Goal: Information Seeking & Learning: Learn about a topic

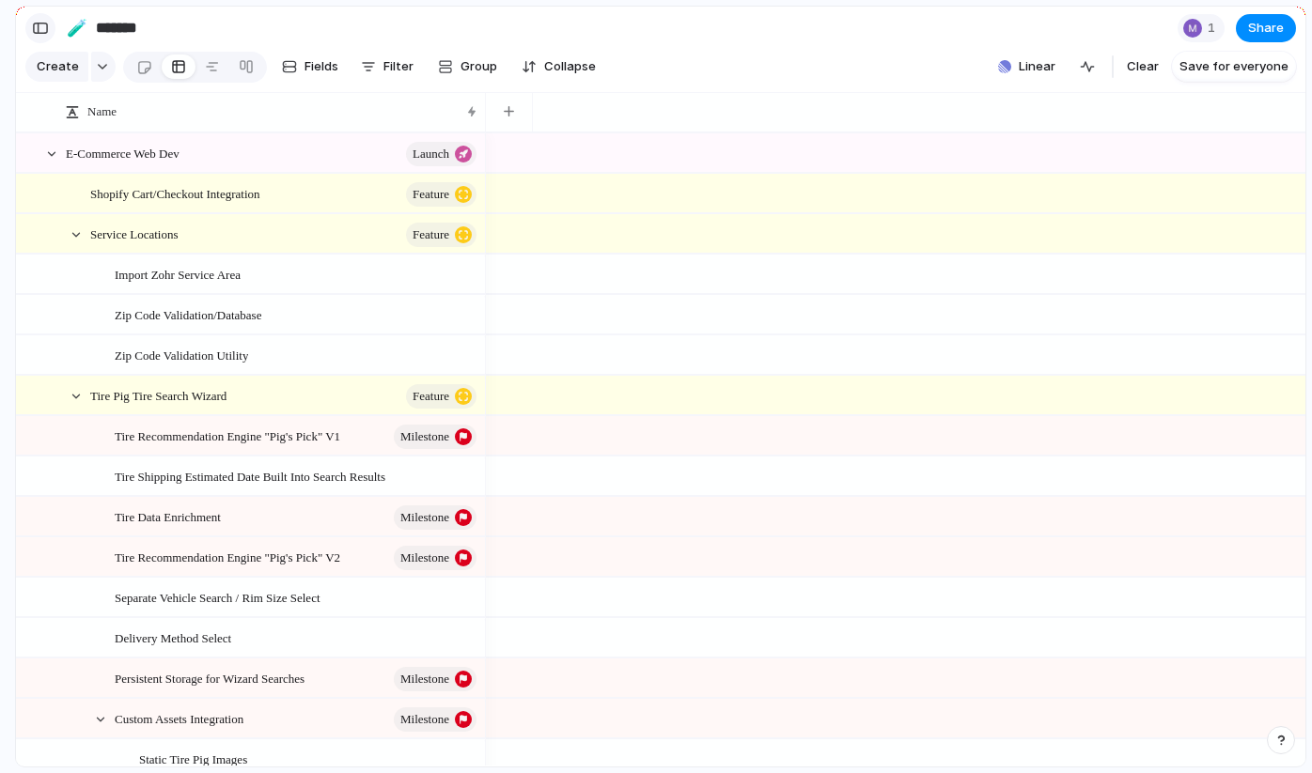
click at [32, 26] on div "button" at bounding box center [40, 28] width 17 height 13
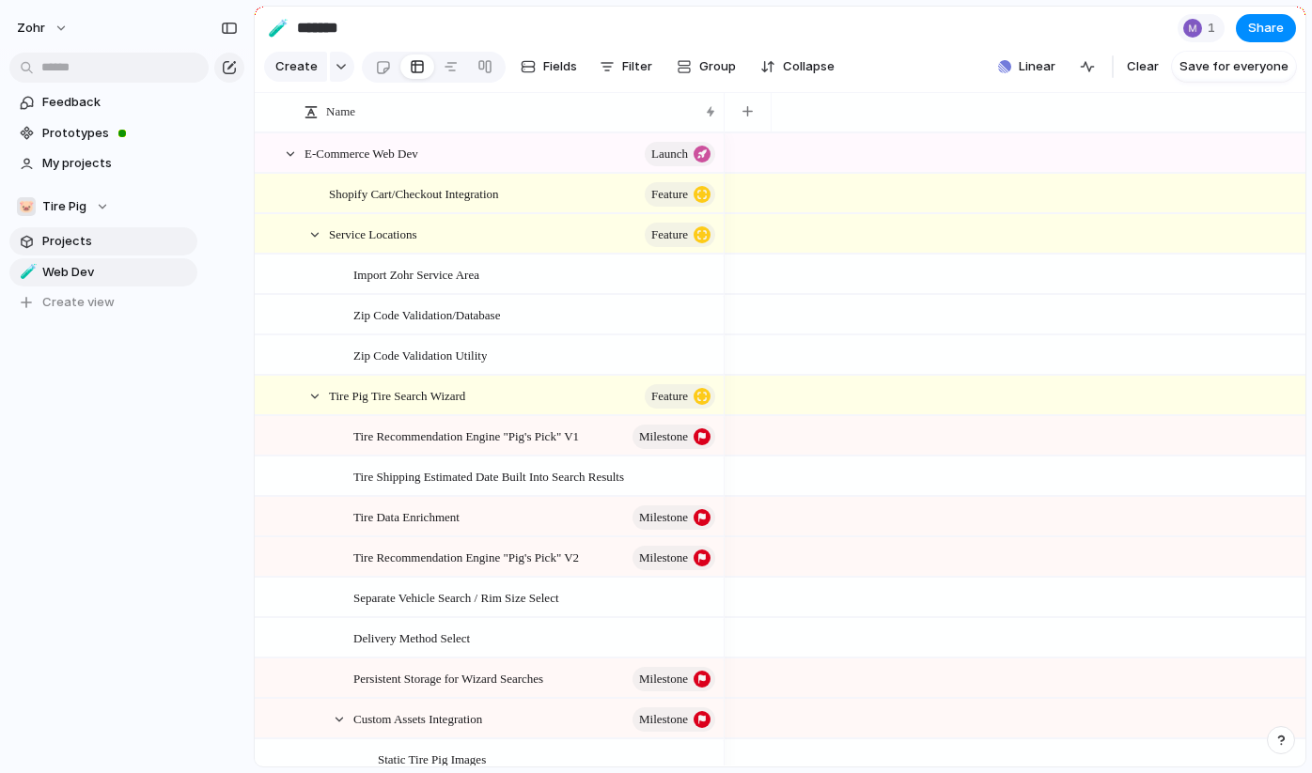
click at [73, 241] on span "Projects" at bounding box center [116, 241] width 148 height 19
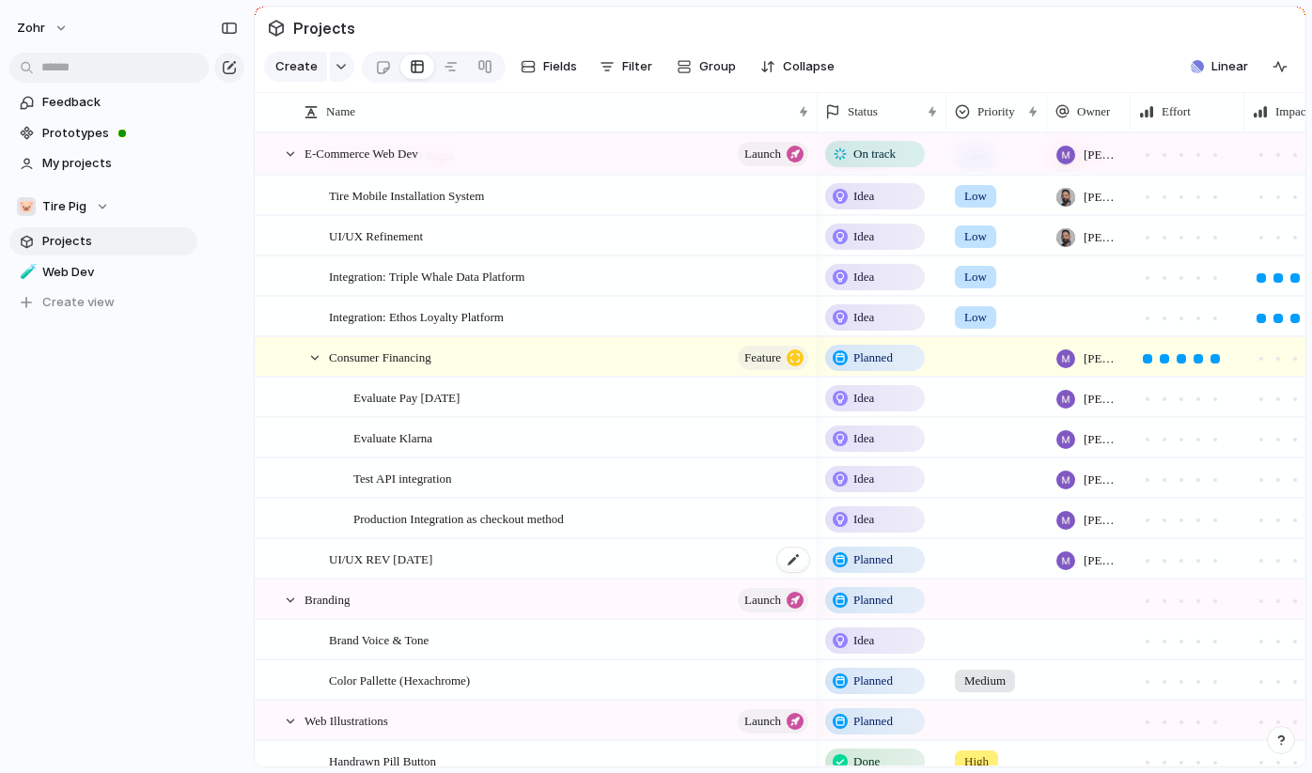
click at [408, 556] on span "UI/UX REV [DATE]" at bounding box center [380, 559] width 103 height 22
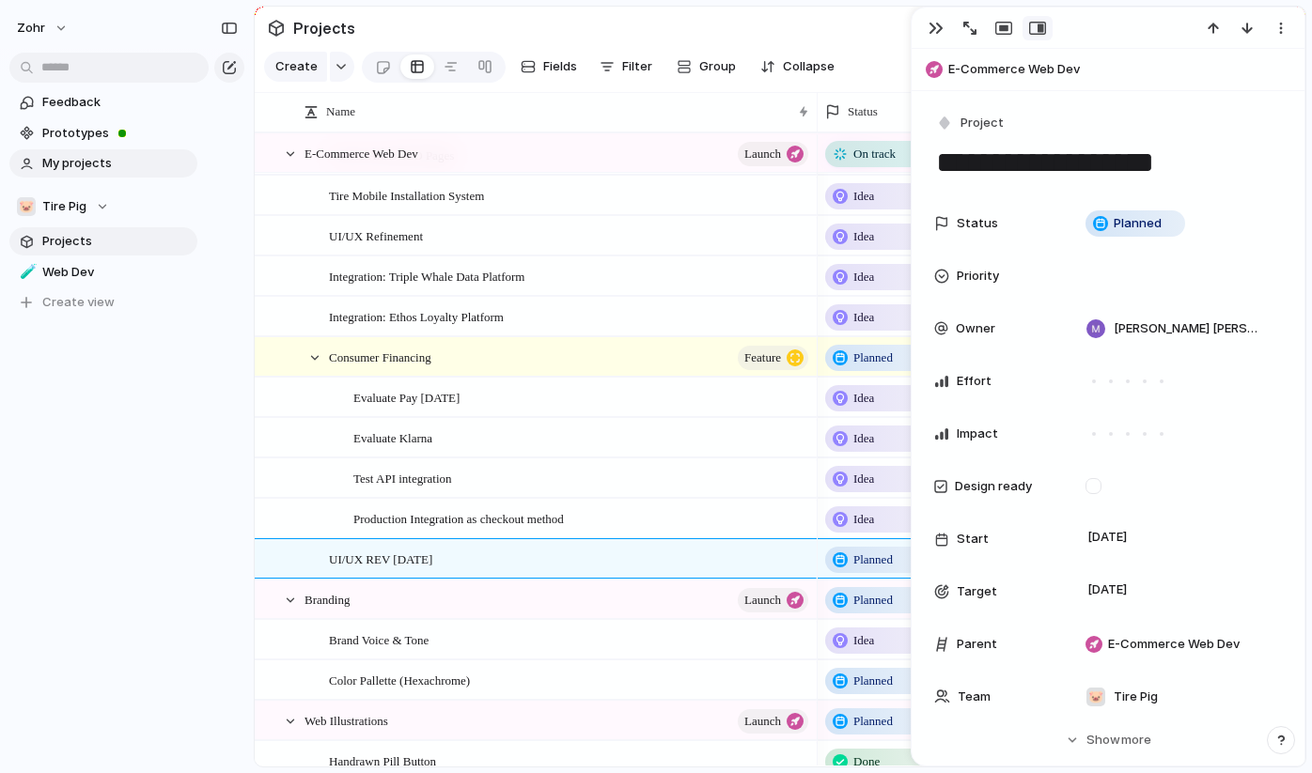
click at [78, 162] on span "My projects" at bounding box center [116, 163] width 148 height 19
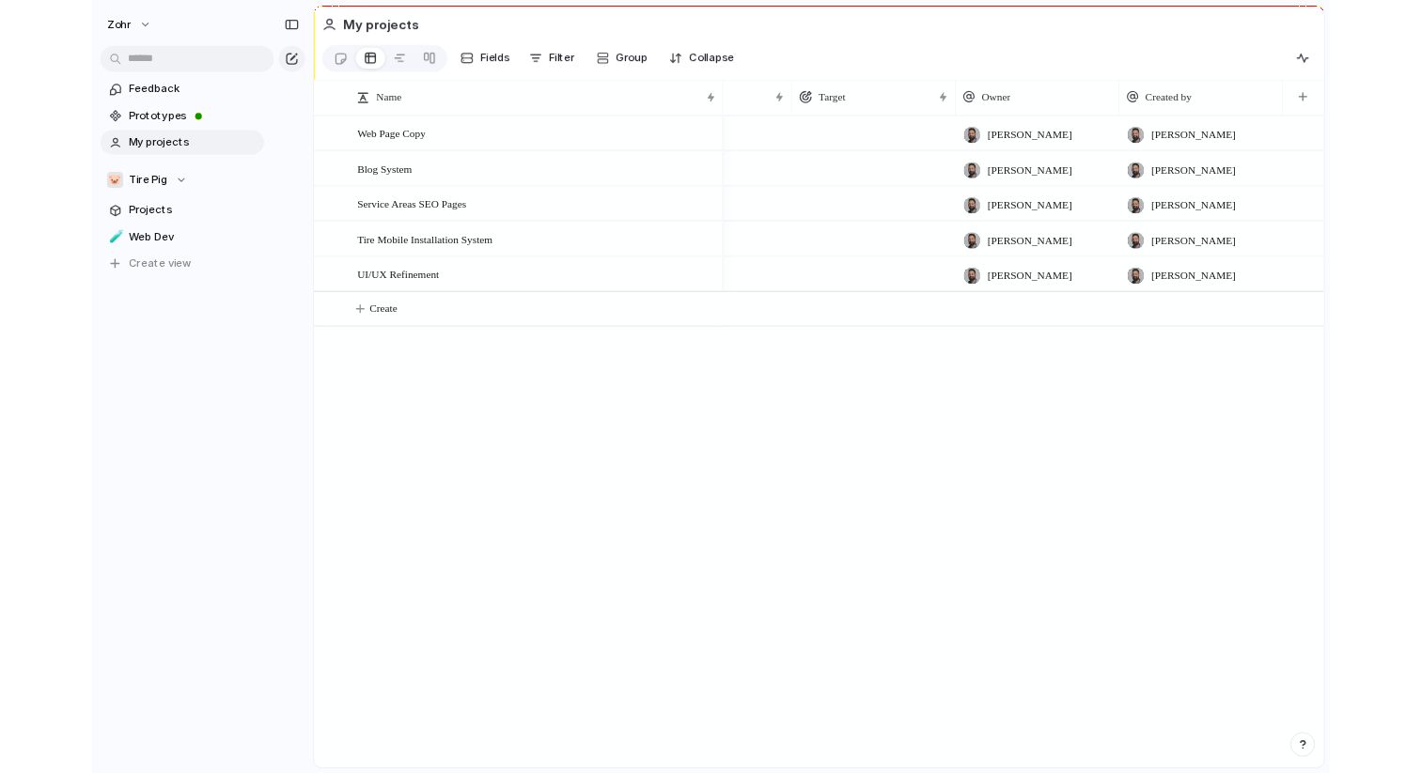
scroll to position [0, 298]
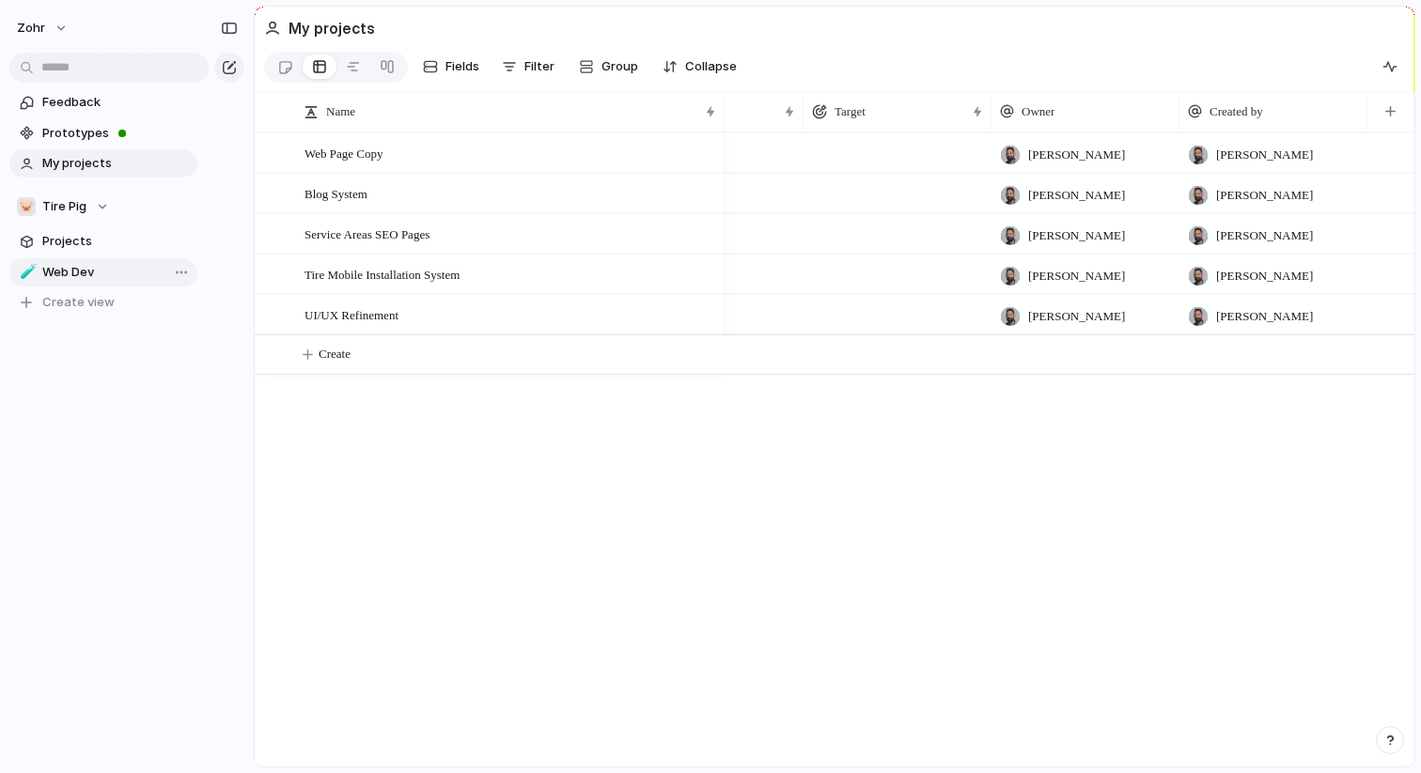
click at [85, 277] on span "Web Dev" at bounding box center [116, 272] width 148 height 19
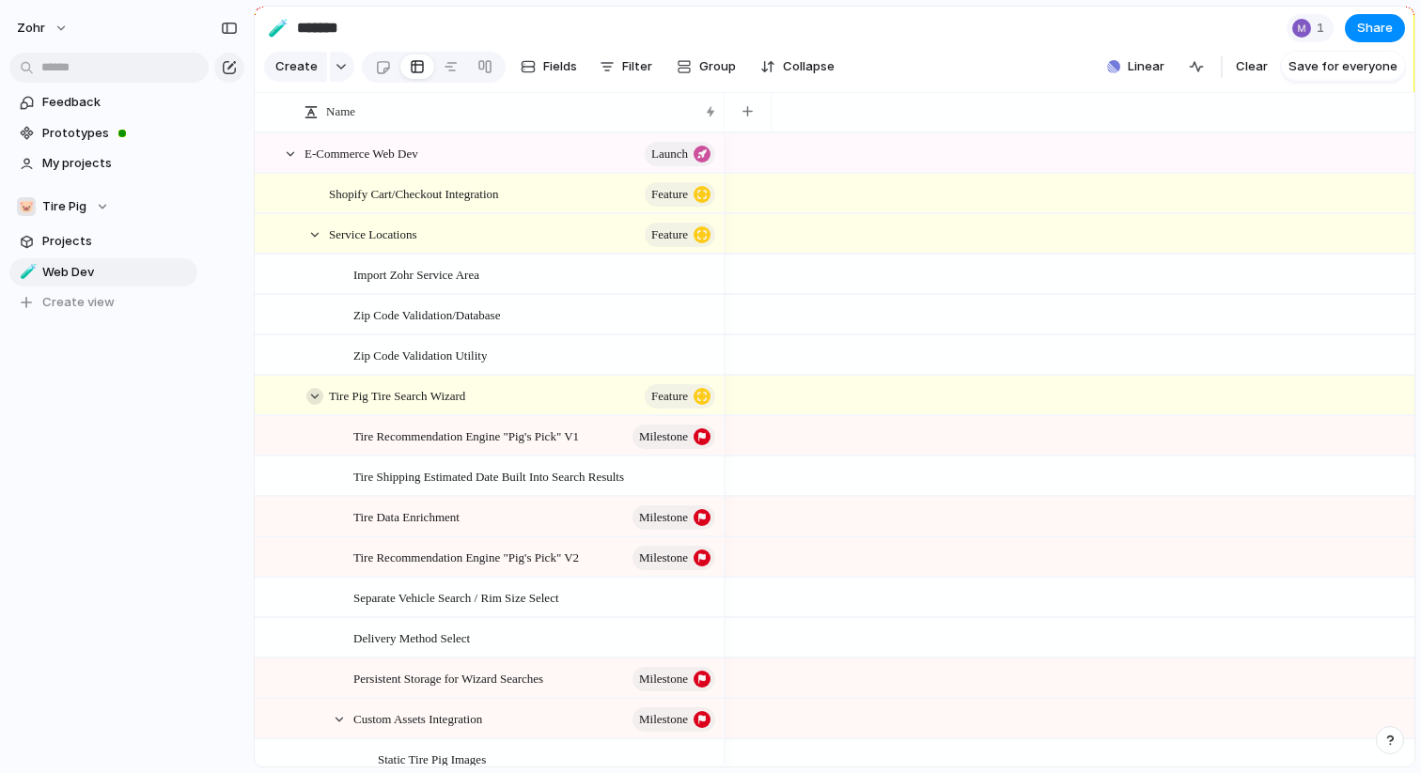
click at [313, 389] on div at bounding box center [314, 396] width 17 height 17
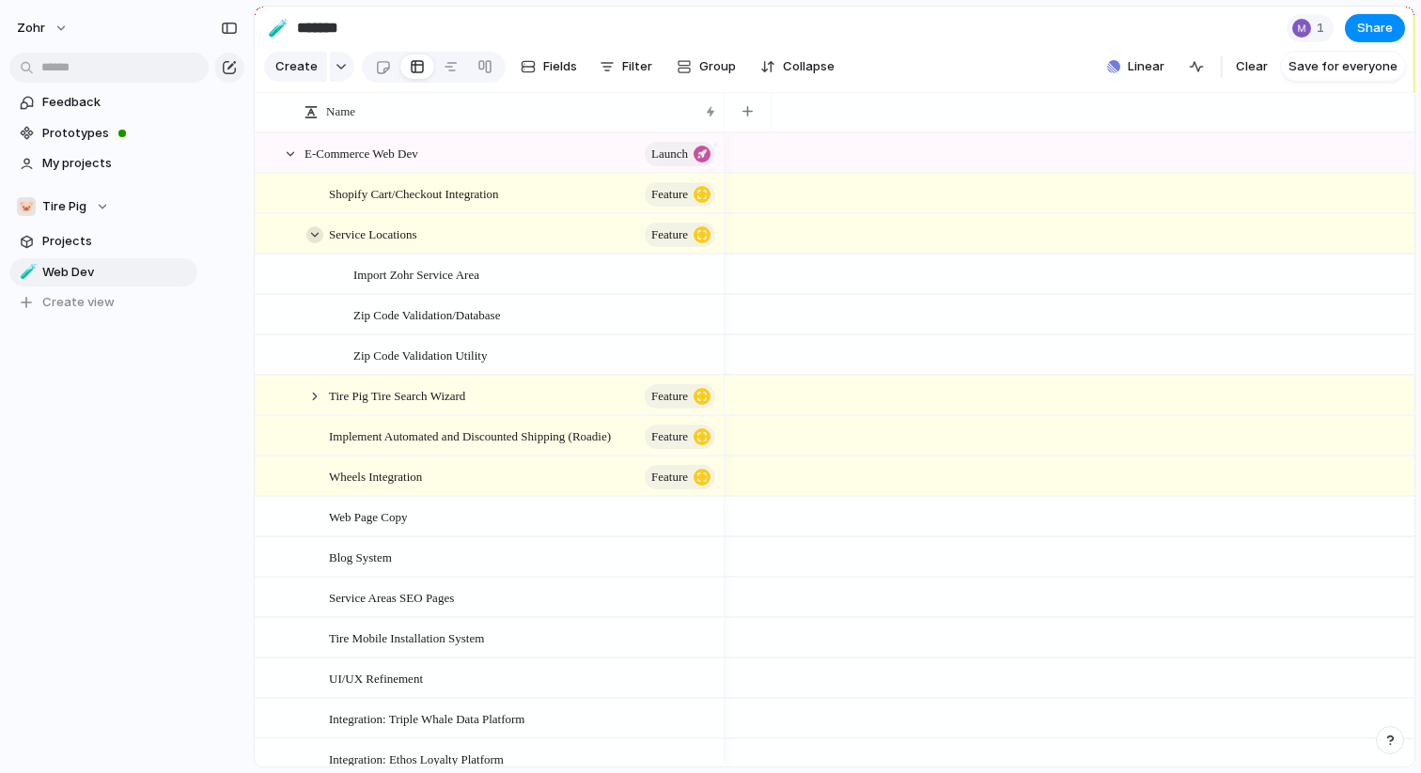
click at [319, 227] on div at bounding box center [314, 235] width 17 height 17
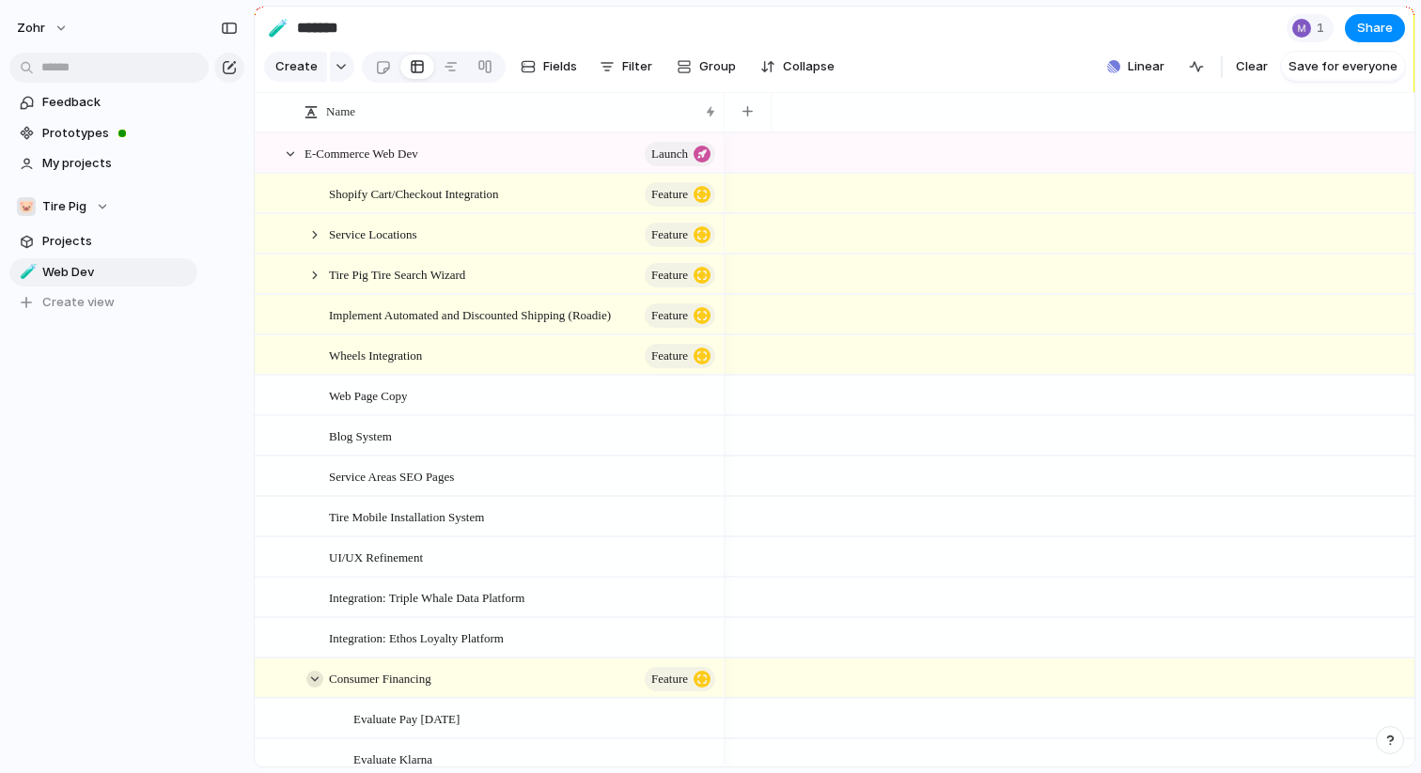
click at [316, 679] on div at bounding box center [314, 679] width 17 height 17
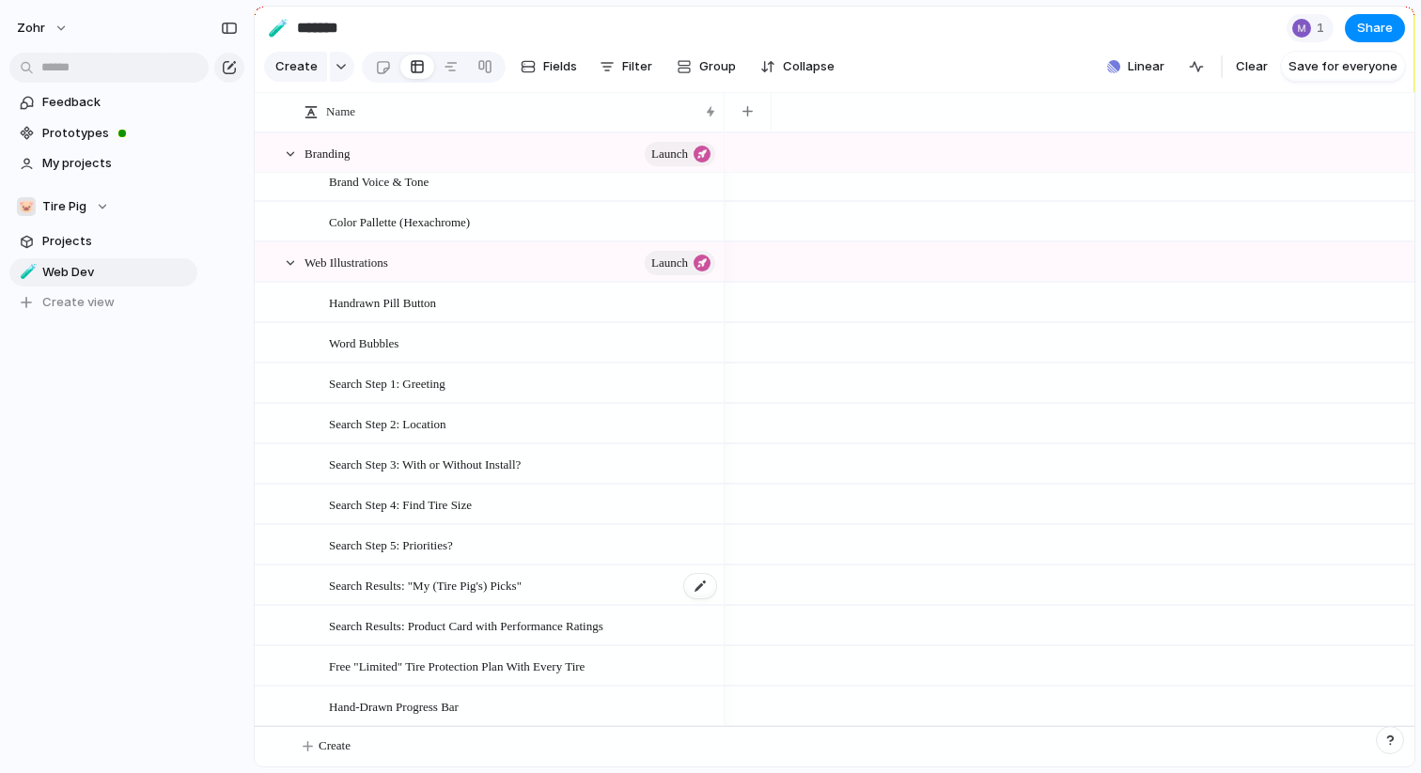
scroll to position [616, 0]
click at [291, 263] on div at bounding box center [290, 266] width 17 height 17
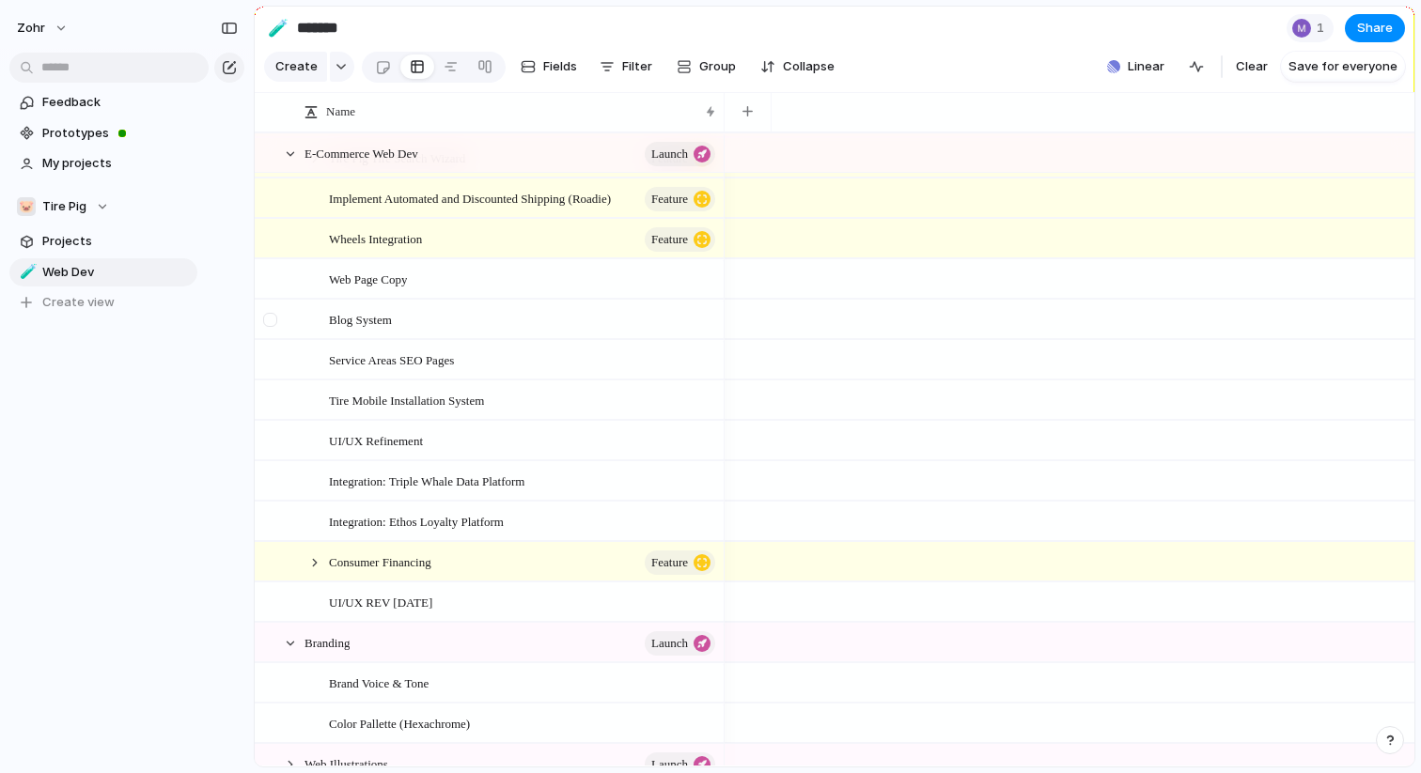
scroll to position [49, 0]
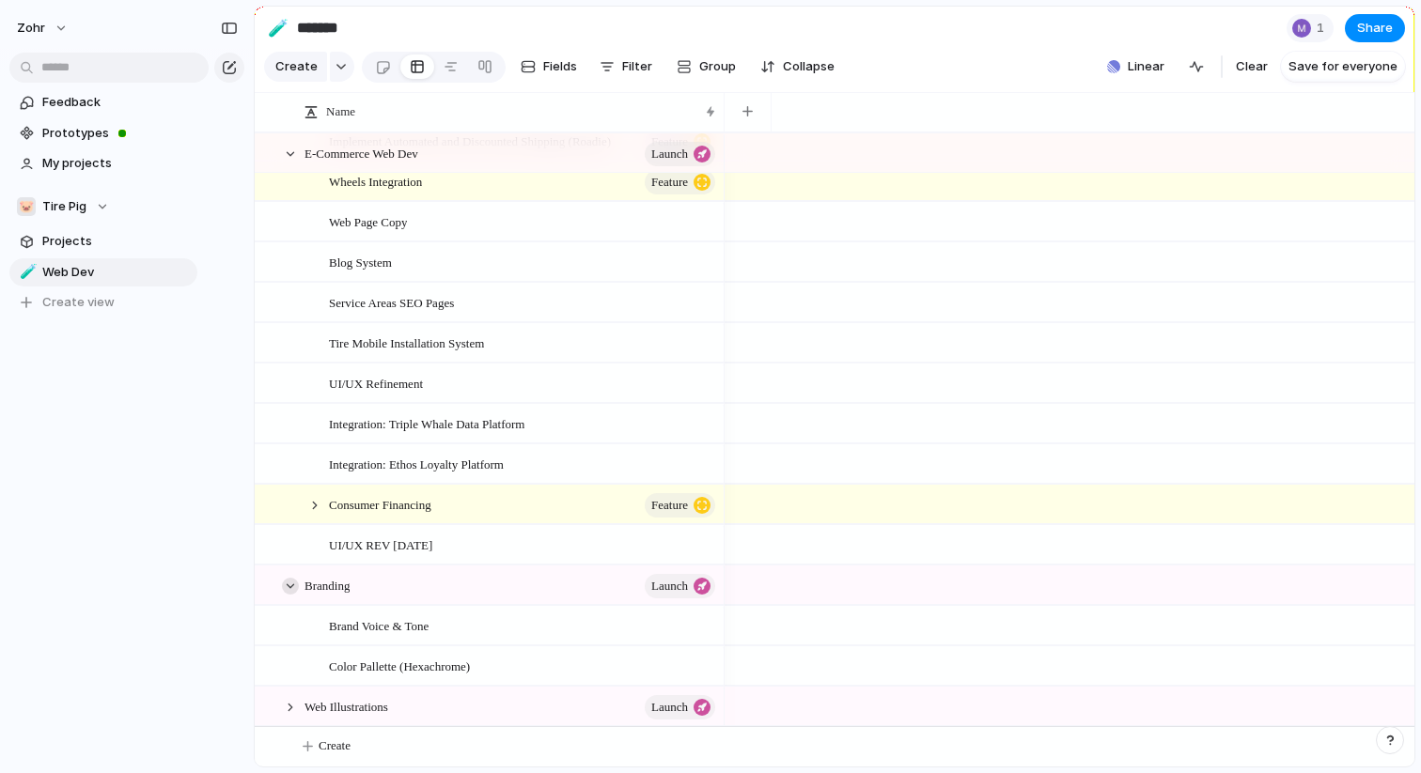
click at [288, 587] on div at bounding box center [290, 586] width 17 height 17
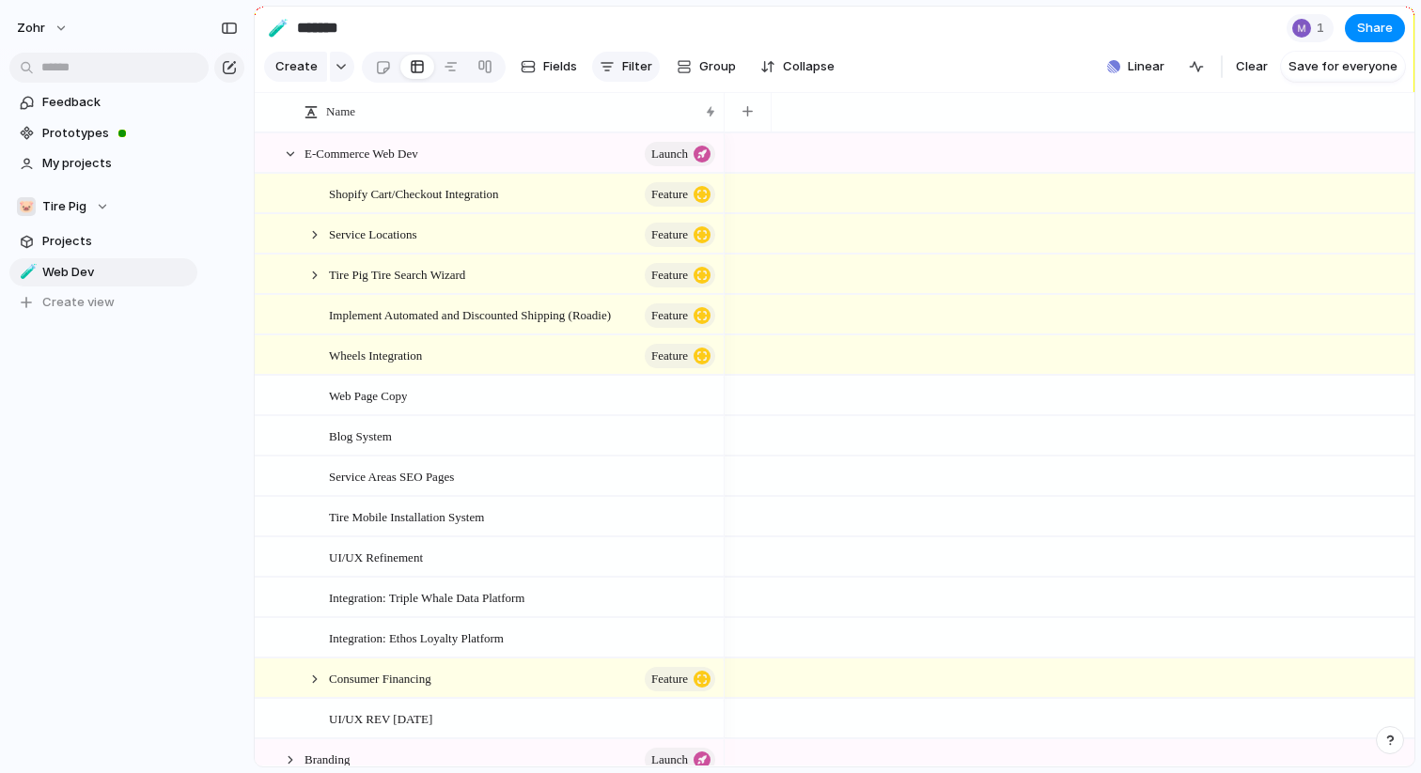
click at [608, 64] on div "button" at bounding box center [607, 66] width 15 height 15
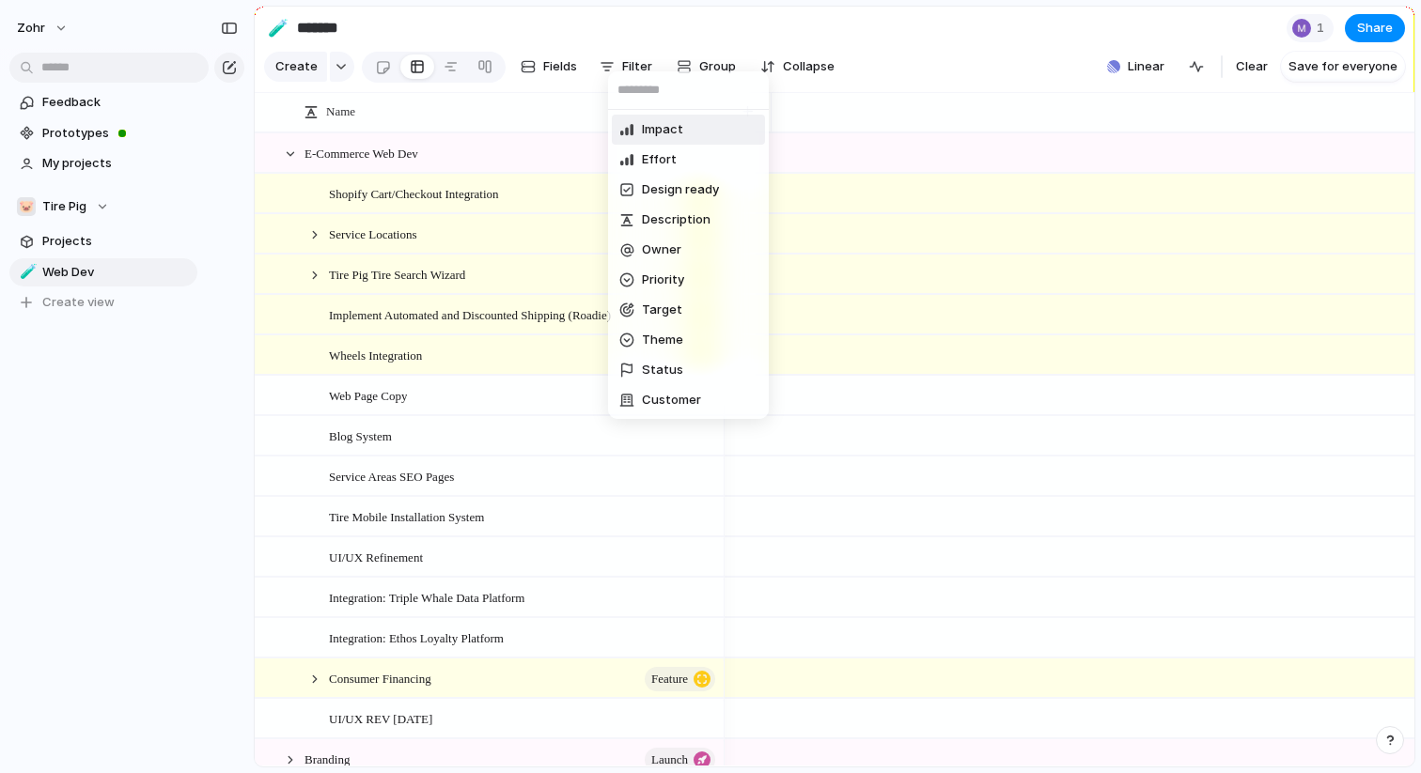
click at [688, 38] on div "Impact Effort Design ready Description Owner Priority Target Theme Status Custo…" at bounding box center [710, 386] width 1421 height 773
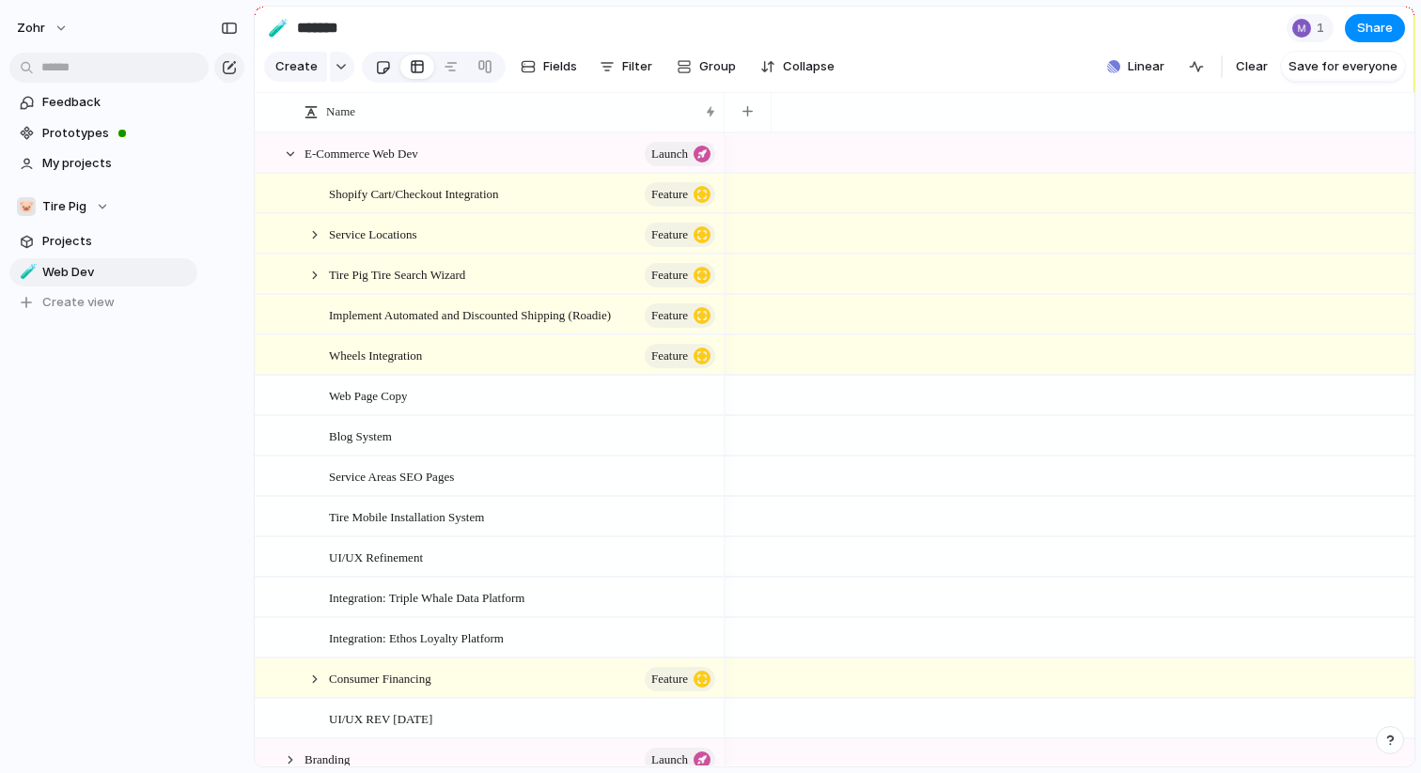
click at [386, 70] on div at bounding box center [383, 67] width 16 height 31
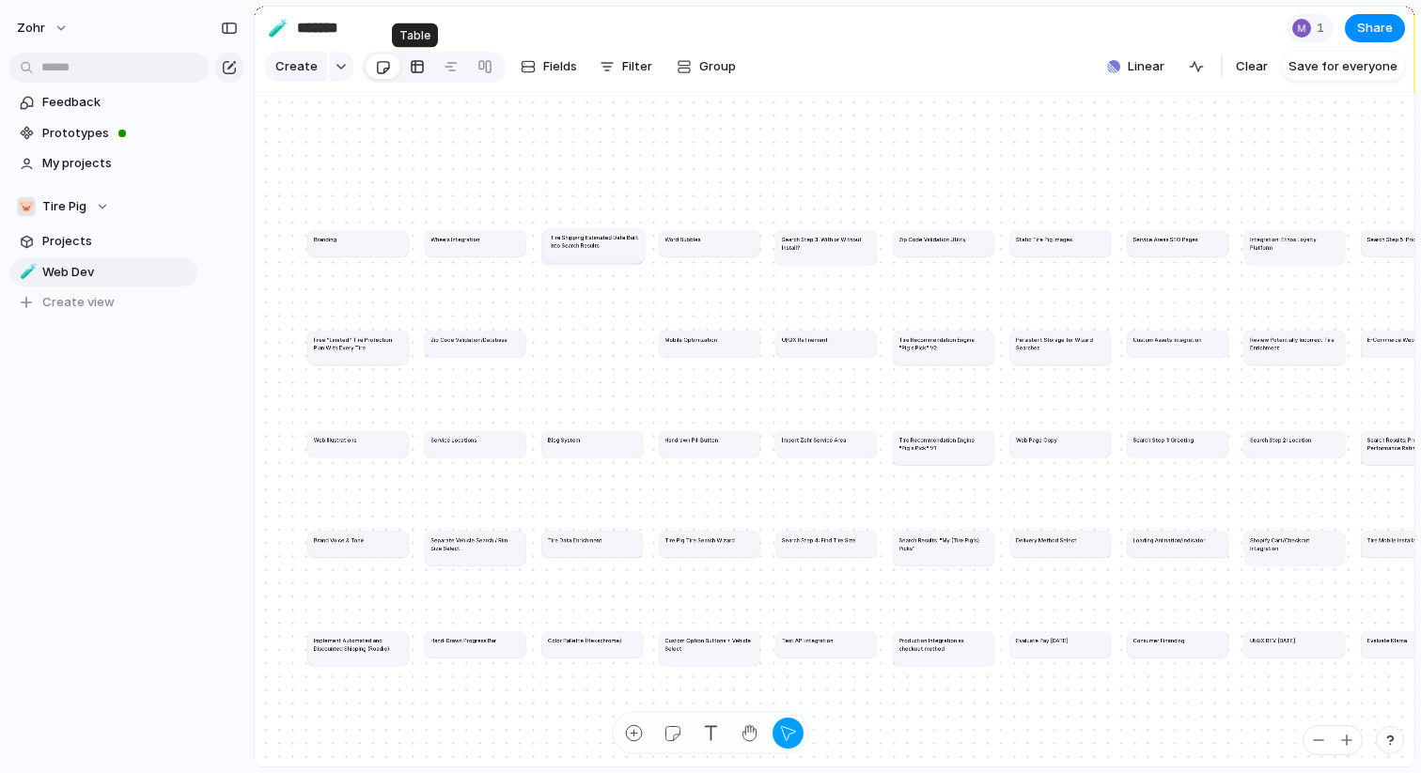
click at [410, 64] on div at bounding box center [417, 67] width 15 height 30
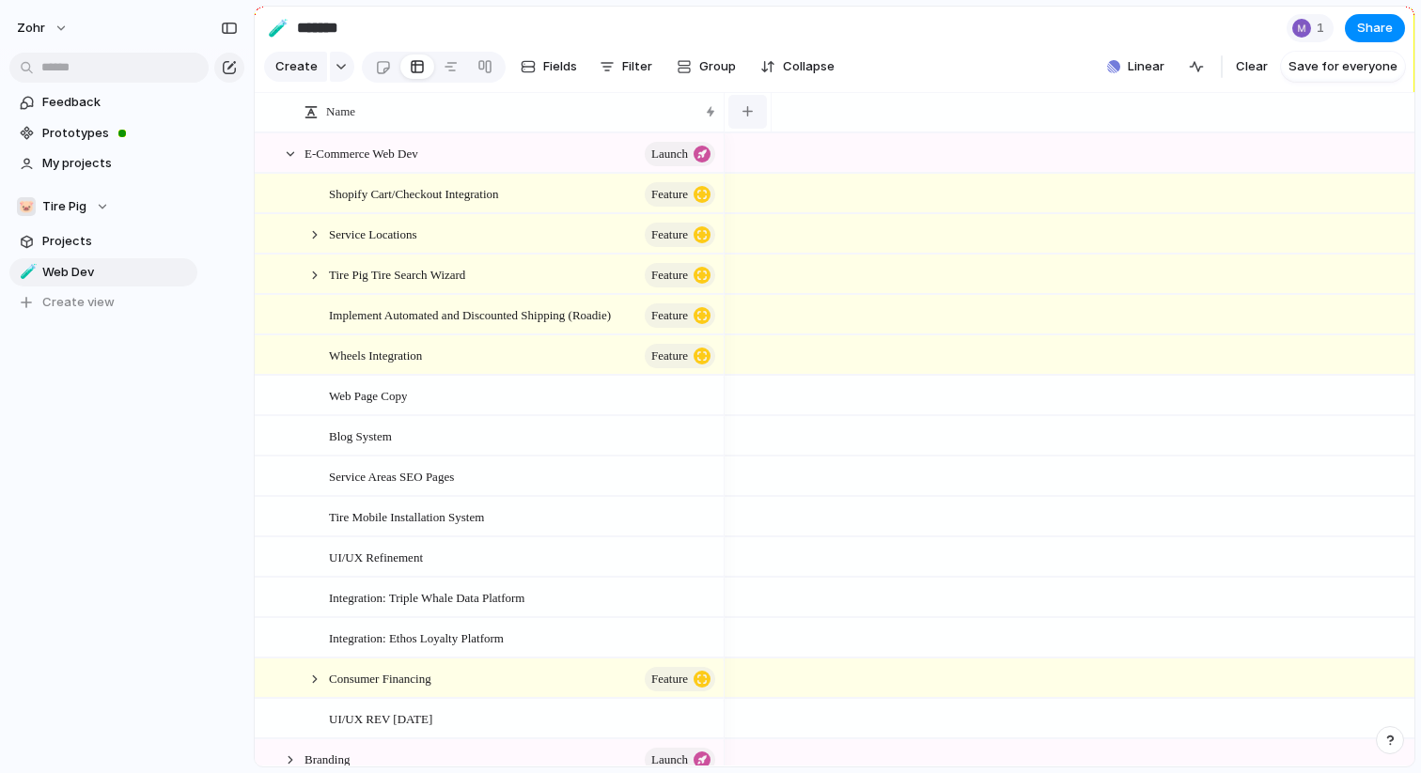
click at [758, 108] on button "button" at bounding box center [747, 112] width 39 height 34
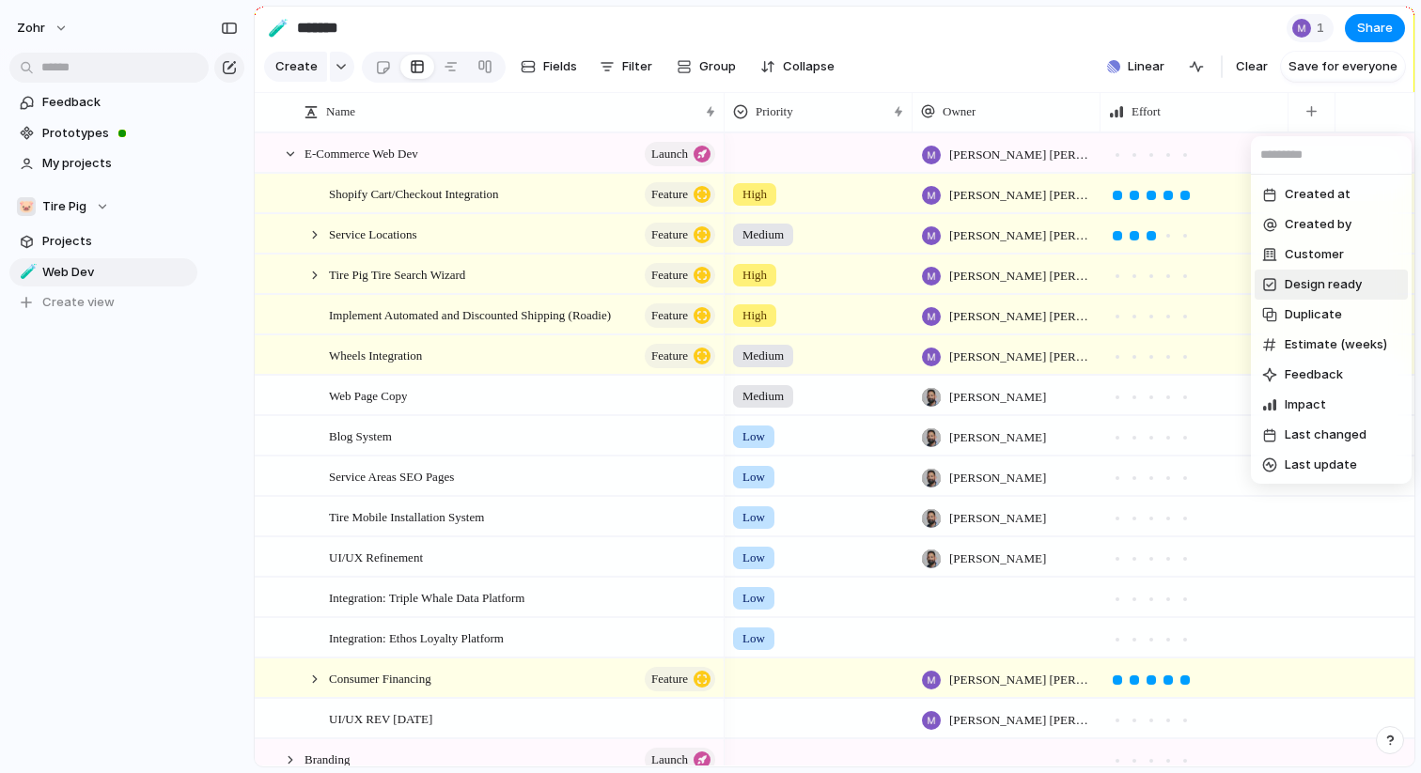
click at [1300, 281] on span "Design ready" at bounding box center [1323, 284] width 77 height 19
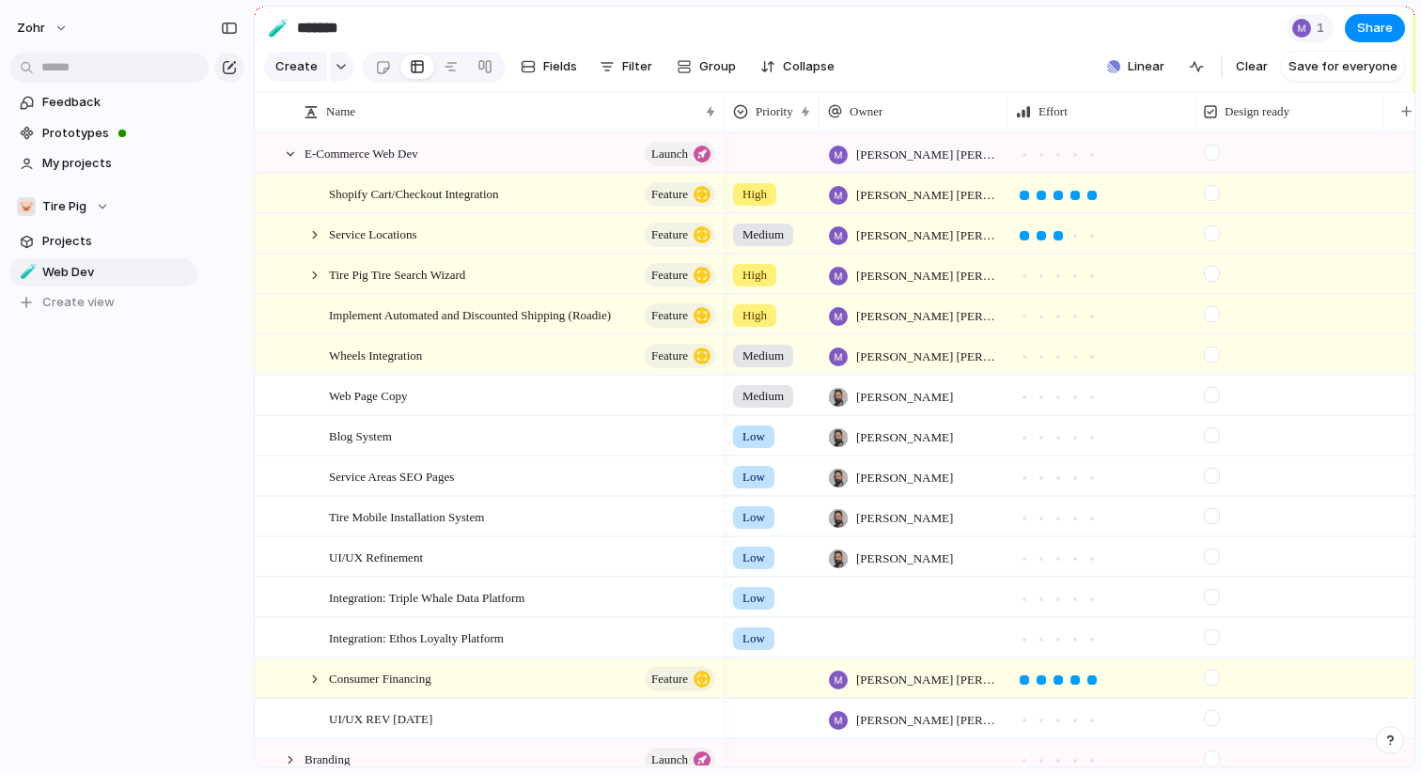
drag, startPoint x: 911, startPoint y: 109, endPoint x: 818, endPoint y: 117, distance: 93.3
click at [818, 117] on div at bounding box center [818, 111] width 9 height 39
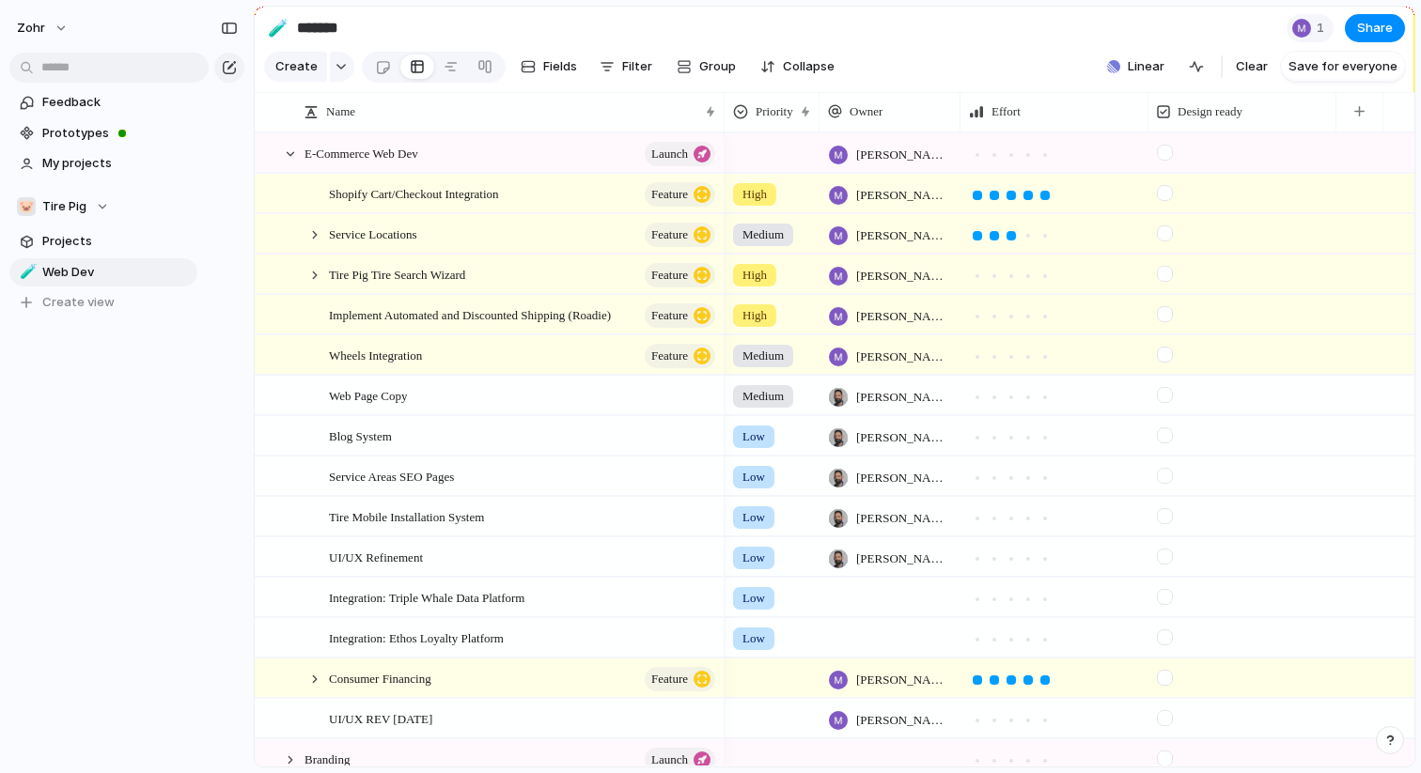
drag, startPoint x: 1002, startPoint y: 102, endPoint x: 955, endPoint y: 102, distance: 47.0
click at [955, 102] on div at bounding box center [959, 111] width 9 height 39
drag, startPoint x: 1144, startPoint y: 102, endPoint x: 1068, endPoint y: 111, distance: 76.6
click at [1068, 111] on div at bounding box center [1072, 111] width 9 height 39
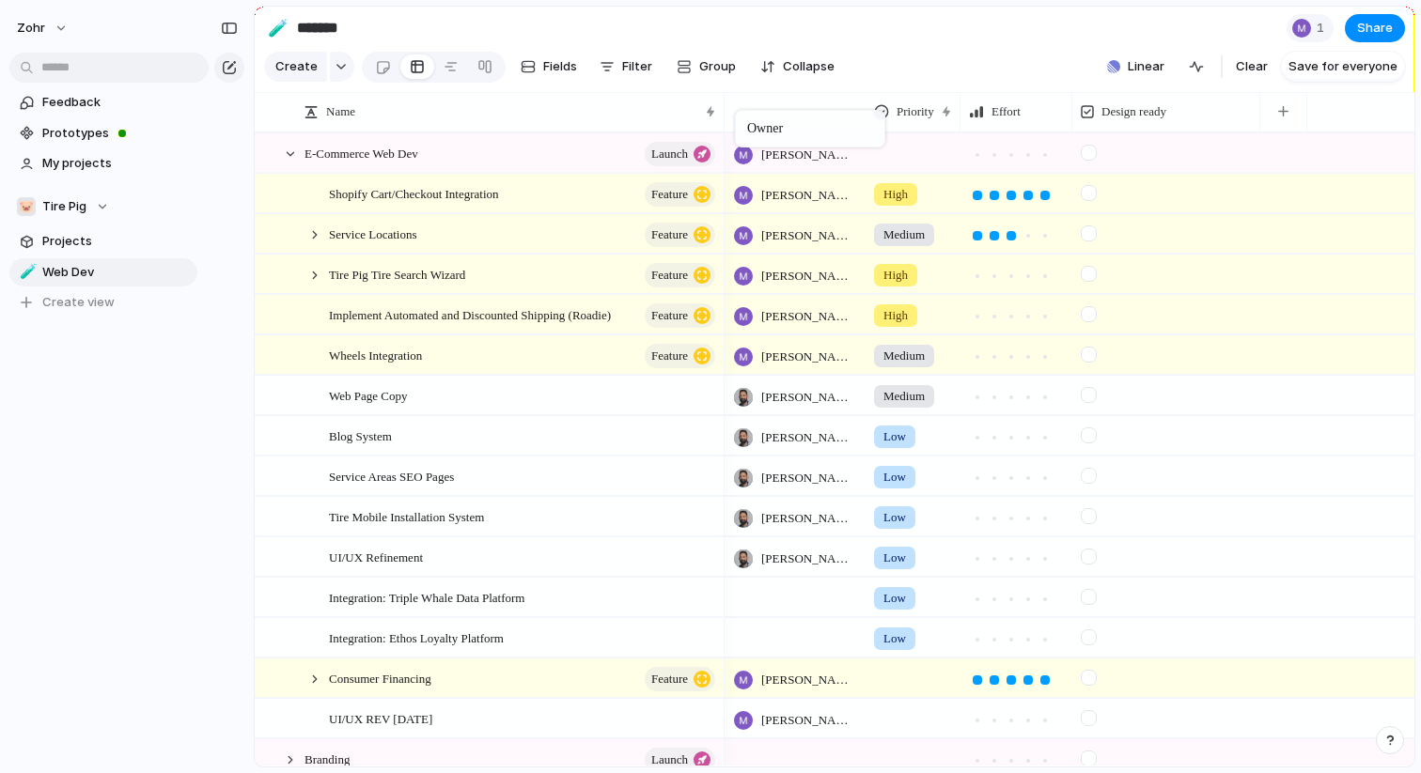
drag, startPoint x: 914, startPoint y: 111, endPoint x: 743, endPoint y: 114, distance: 170.1
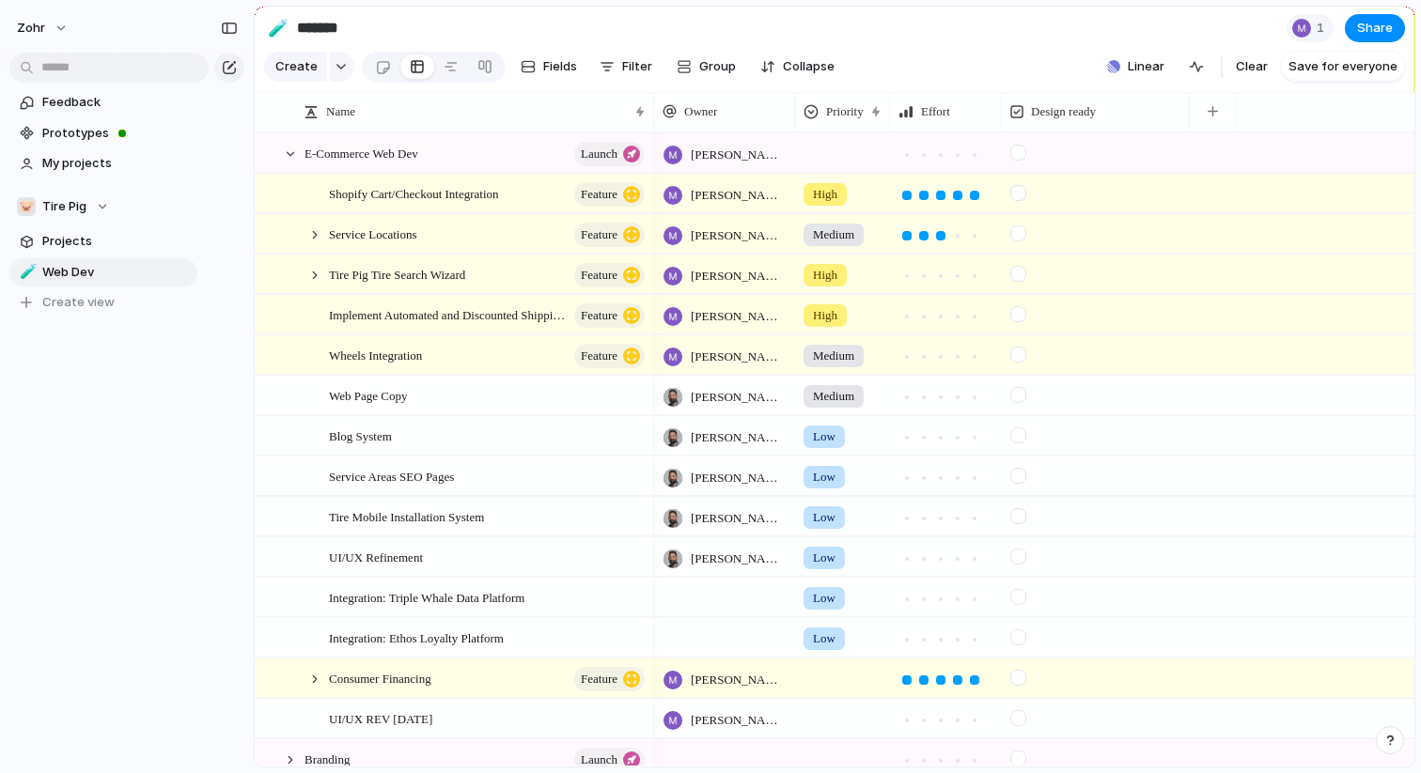
drag, startPoint x: 721, startPoint y: 105, endPoint x: 650, endPoint y: 114, distance: 71.0
click at [650, 114] on div at bounding box center [652, 111] width 9 height 39
click at [1238, 113] on div "Priority Owner Effort Design ready" at bounding box center [1034, 111] width 760 height 39
drag, startPoint x: 1191, startPoint y: 116, endPoint x: 1133, endPoint y: 113, distance: 57.4
click at [1133, 113] on div at bounding box center [1131, 111] width 9 height 39
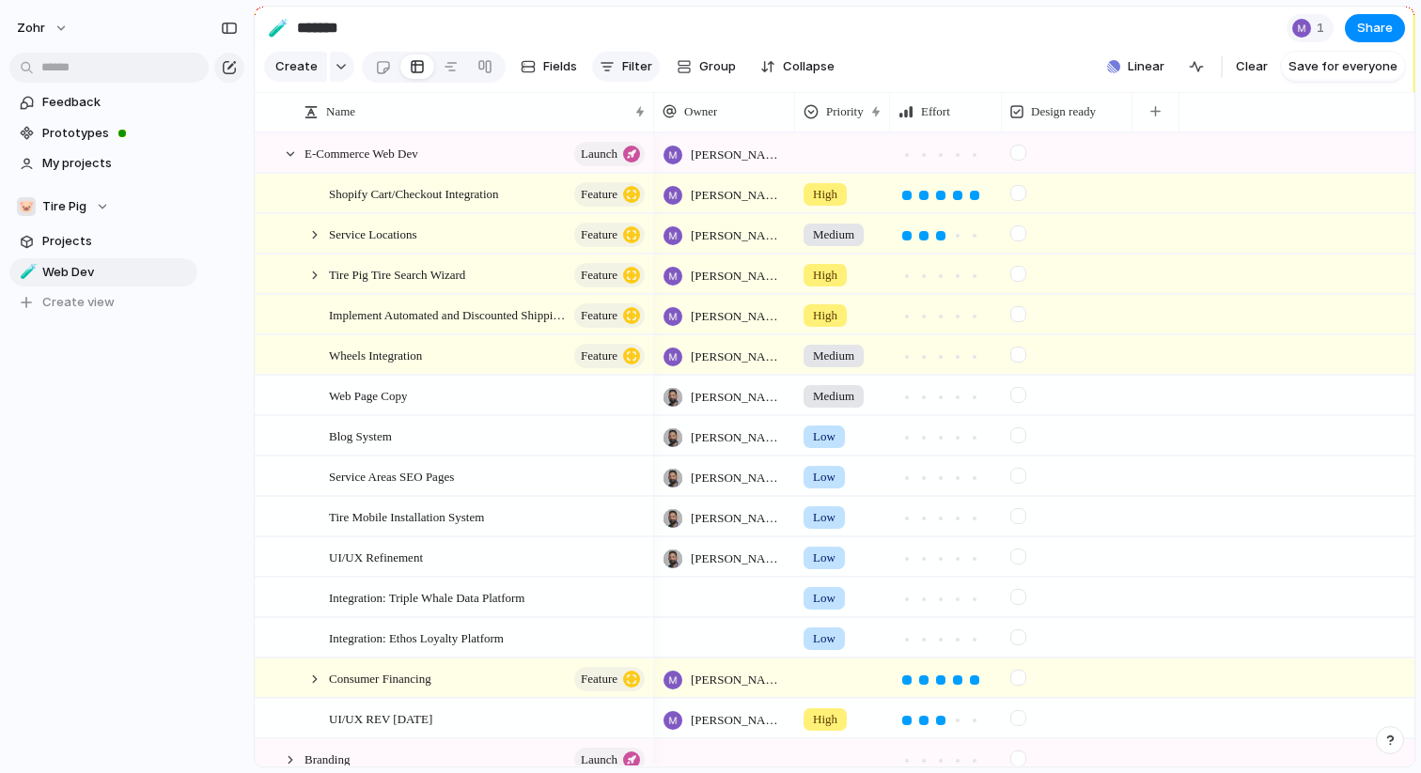
click at [612, 68] on button "Filter" at bounding box center [626, 67] width 68 height 30
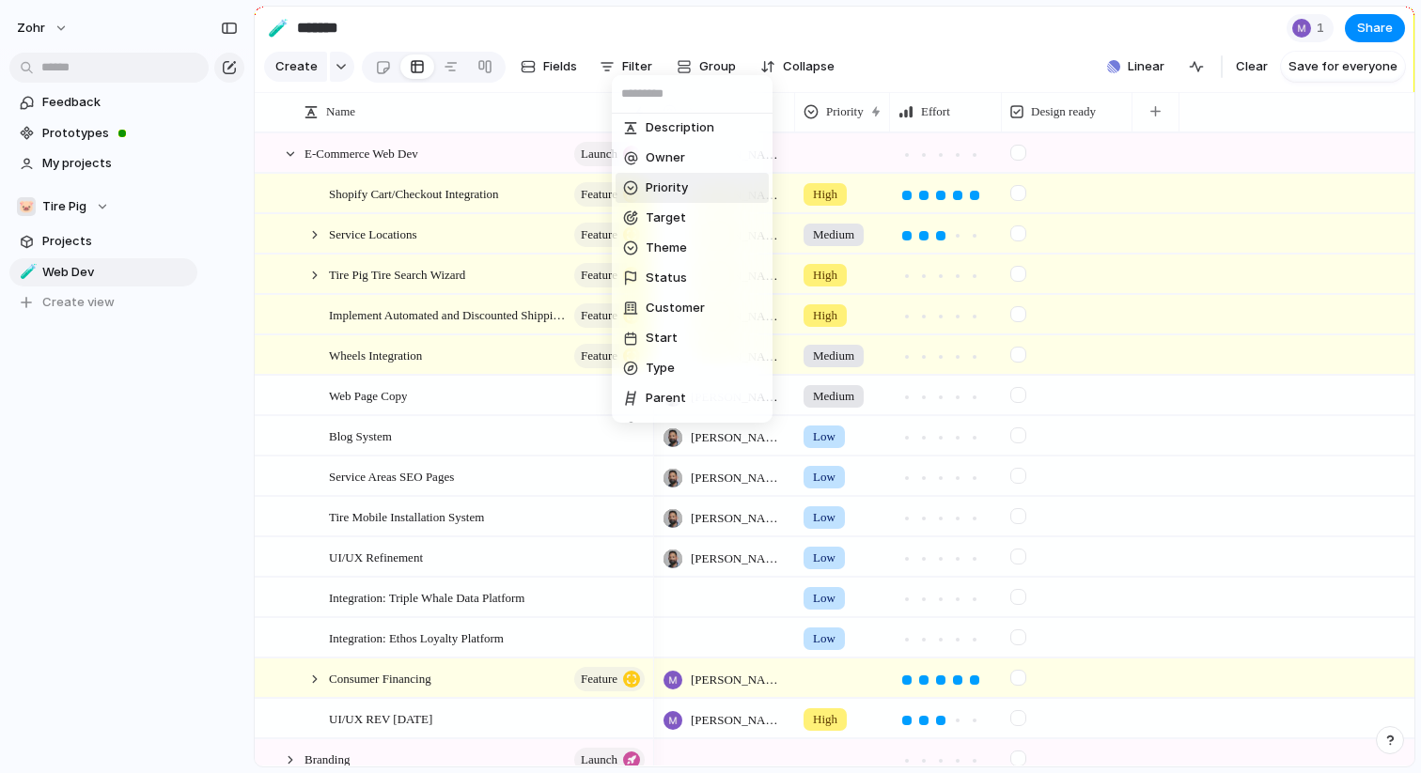
scroll to position [97, 0]
click at [663, 362] on span "Type" at bounding box center [660, 367] width 29 height 19
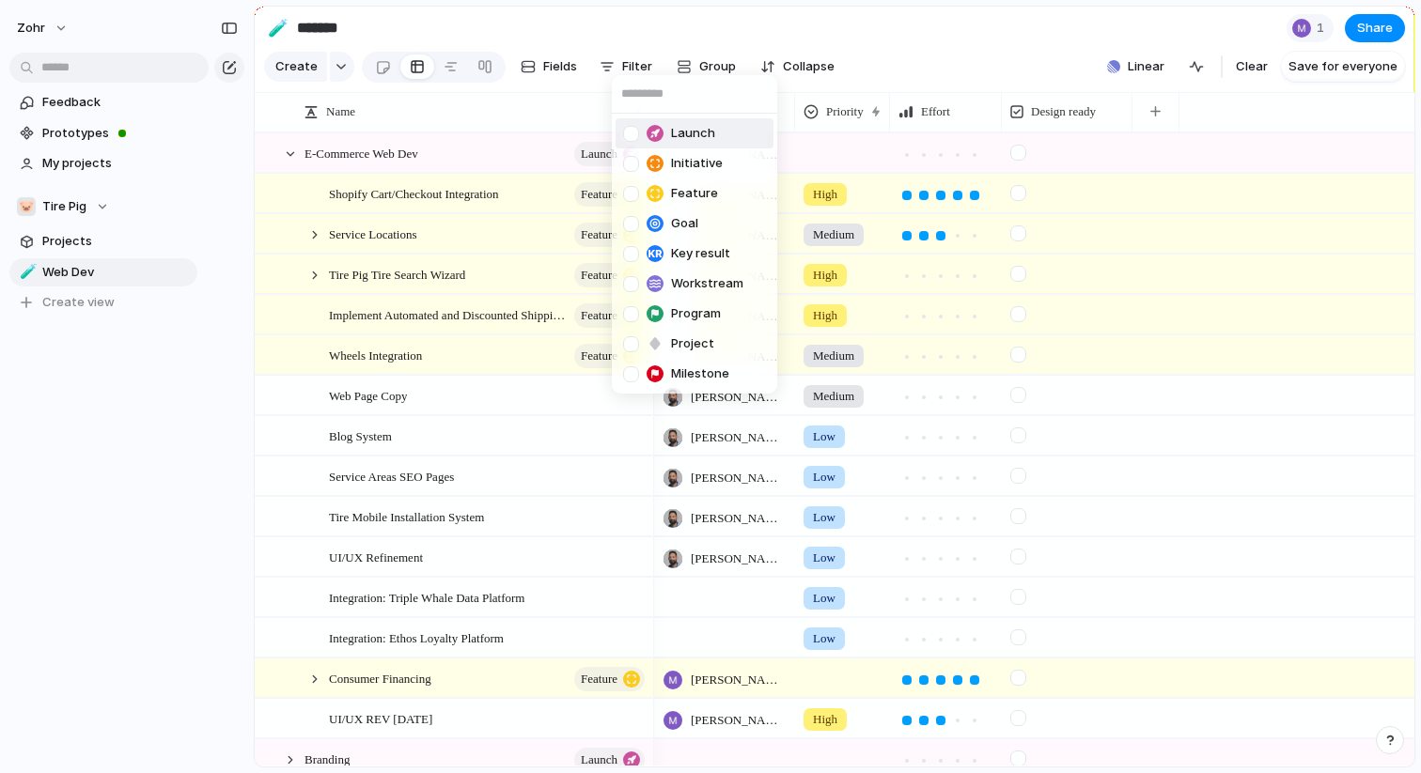
click at [637, 136] on div at bounding box center [631, 134] width 16 height 16
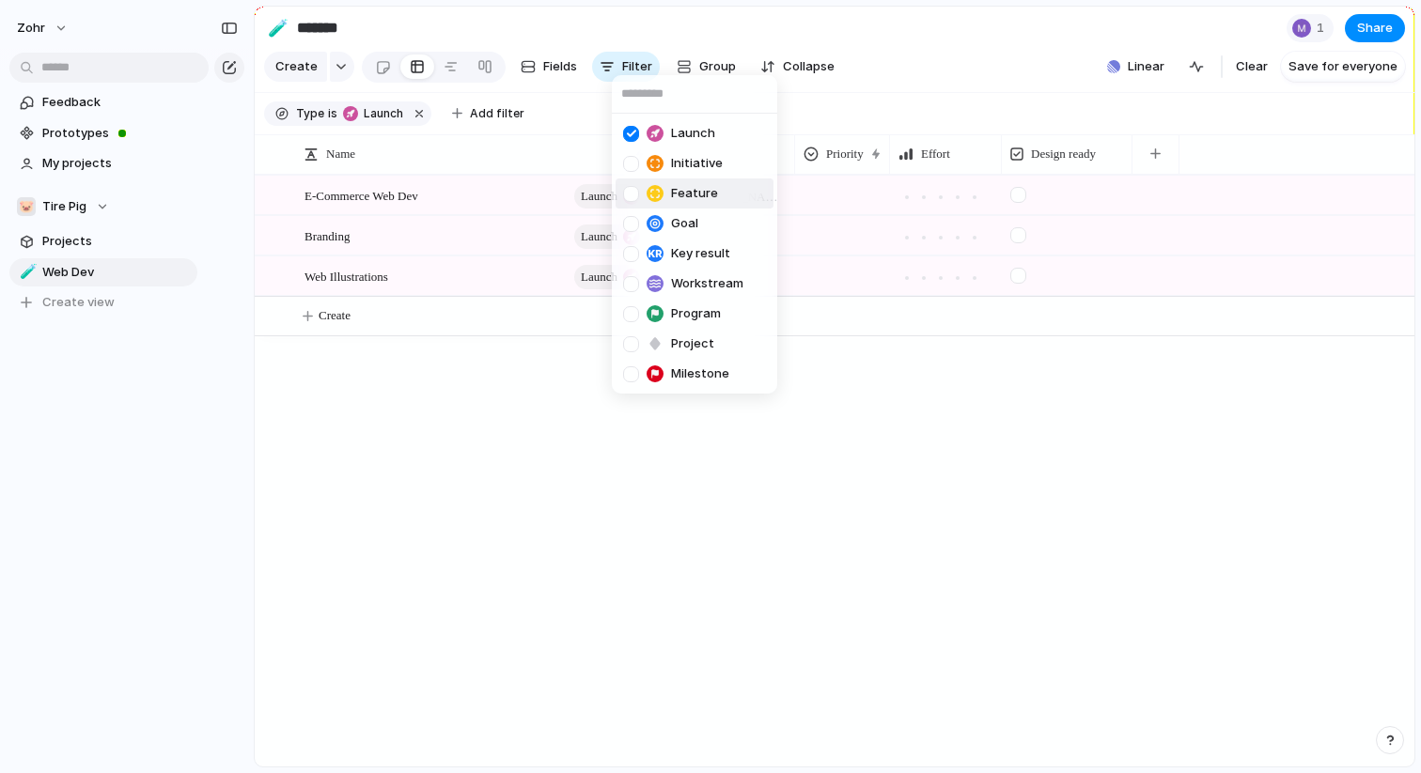
click at [629, 191] on div at bounding box center [631, 194] width 16 height 16
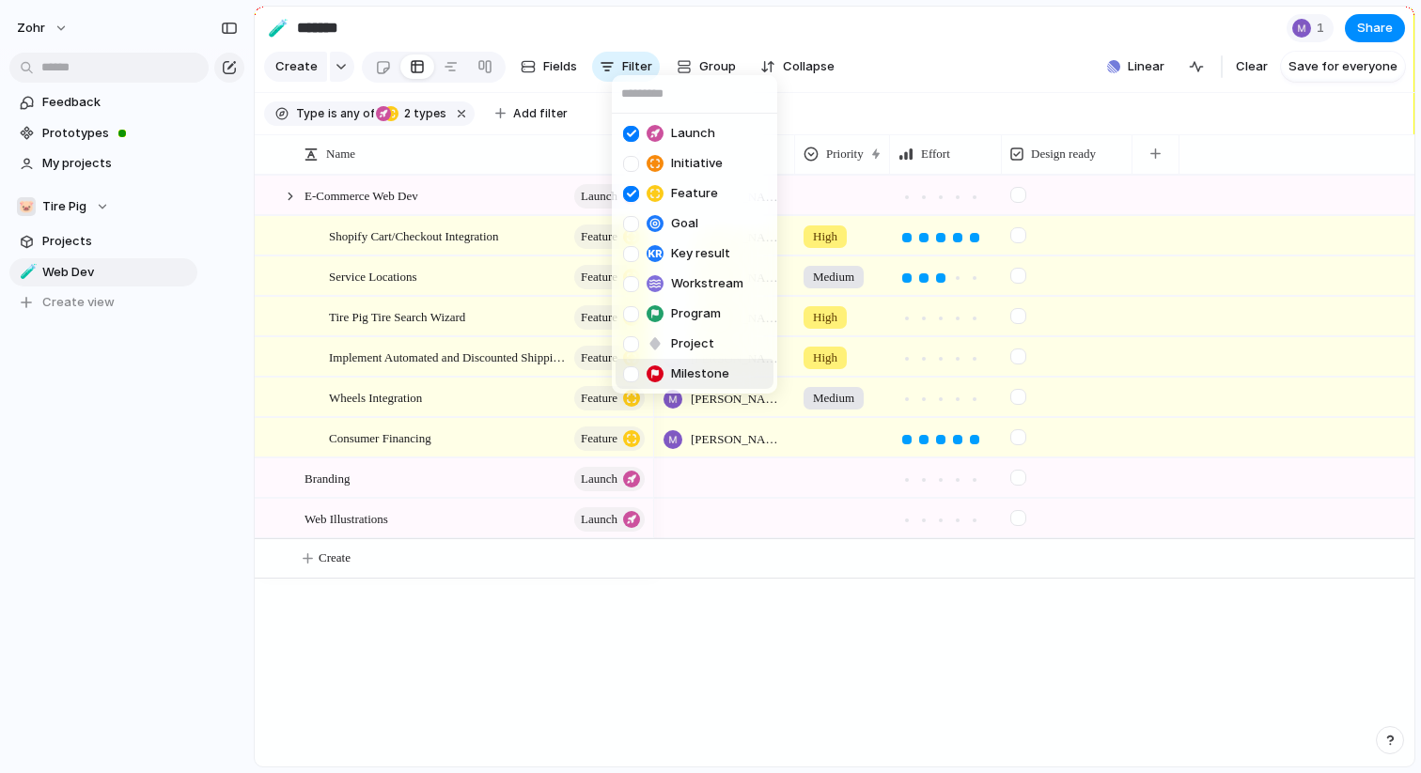
click at [631, 367] on div at bounding box center [631, 375] width 16 height 16
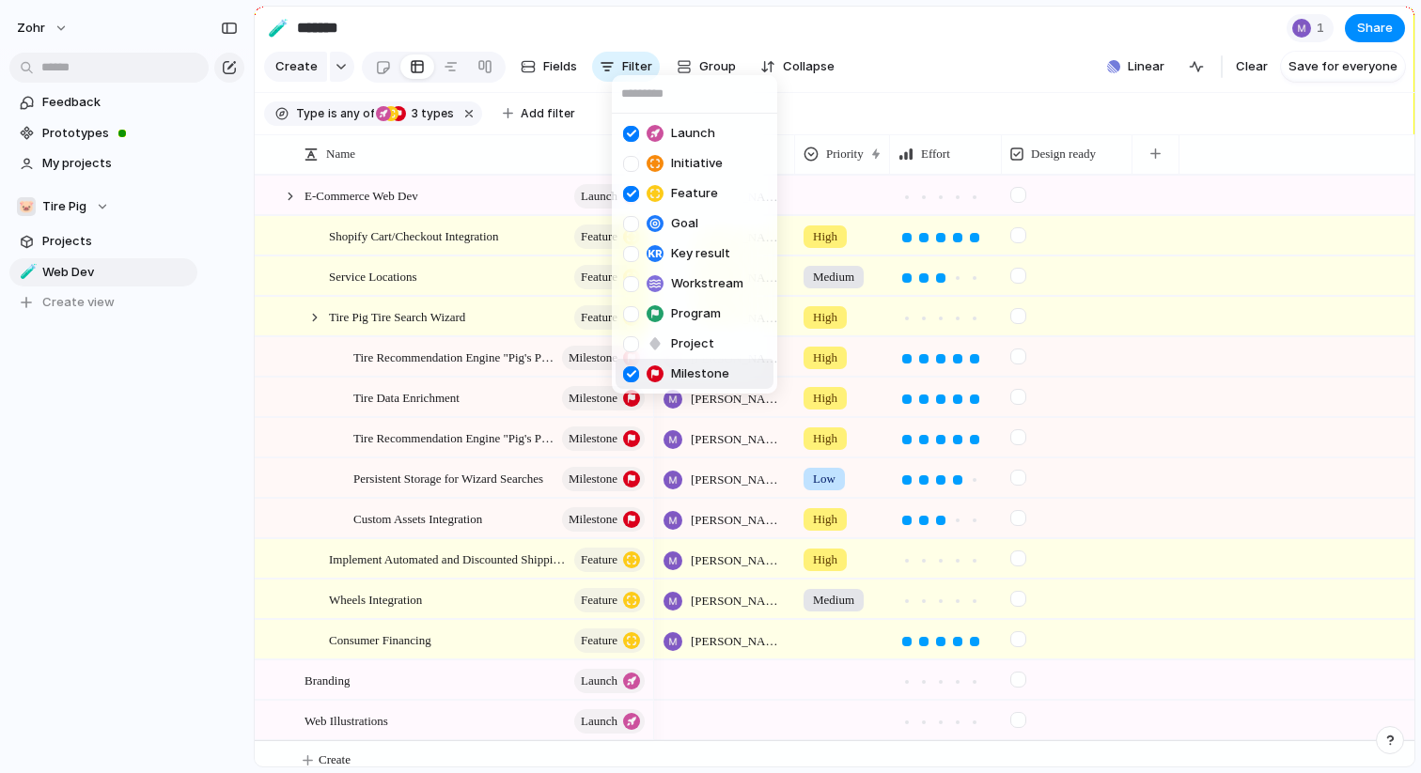
click at [632, 374] on div at bounding box center [631, 375] width 16 height 16
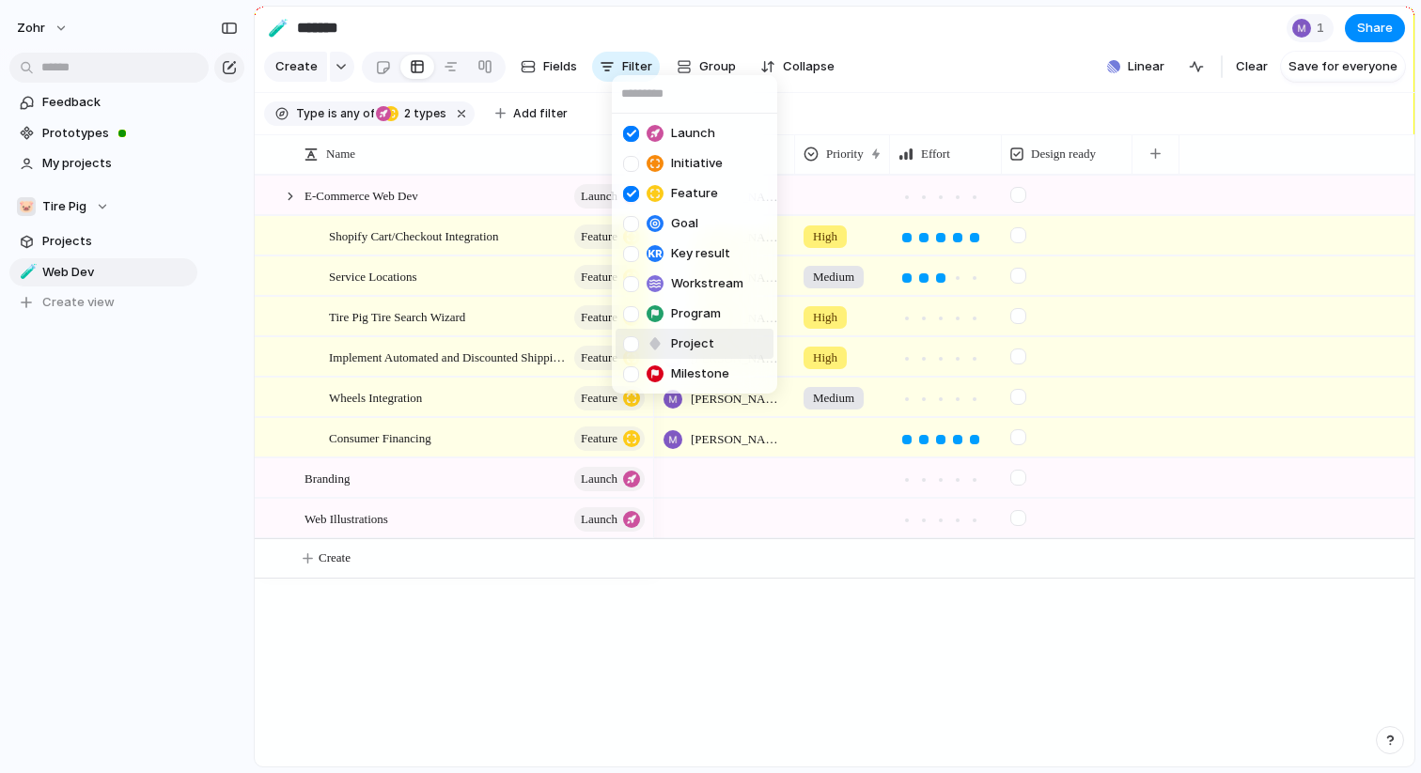
click at [632, 345] on div at bounding box center [631, 344] width 16 height 16
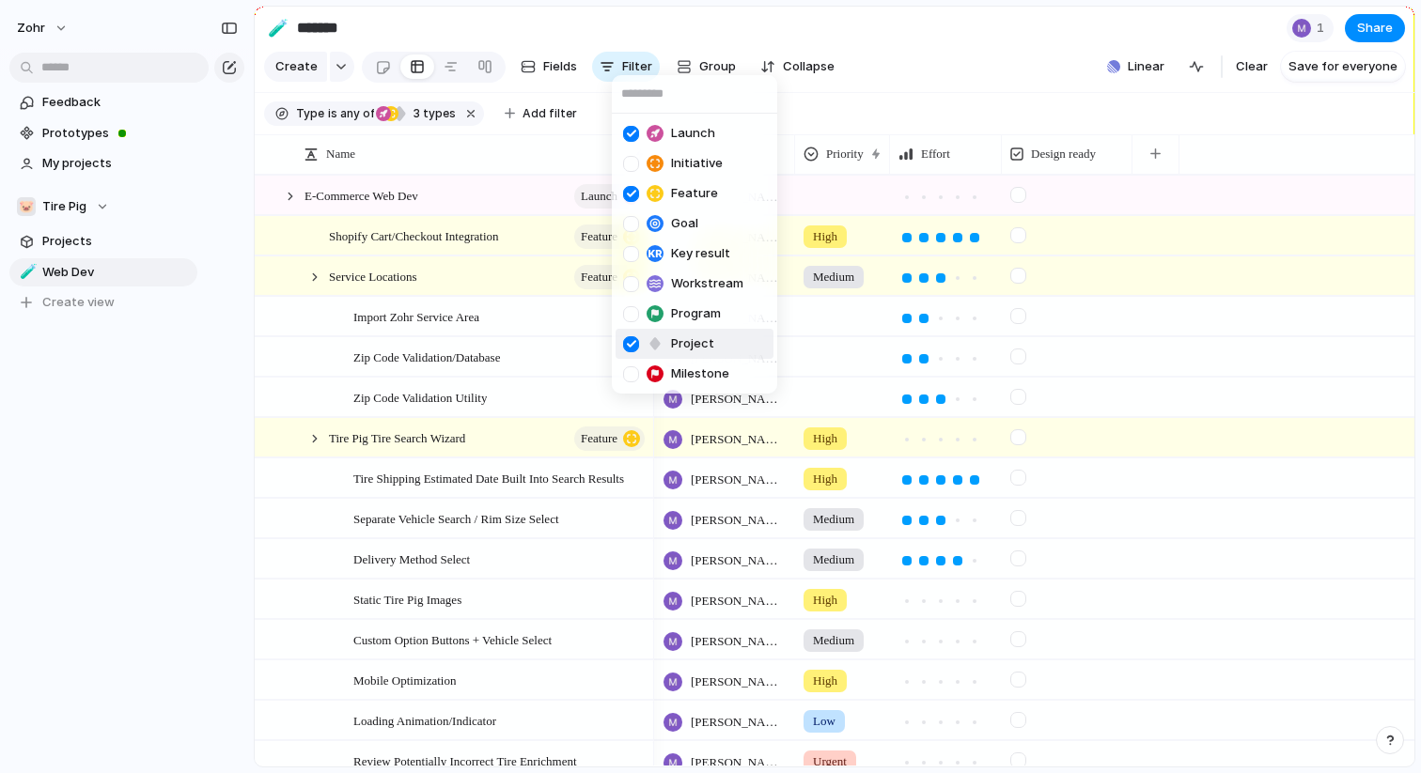
click at [632, 345] on div at bounding box center [631, 344] width 16 height 16
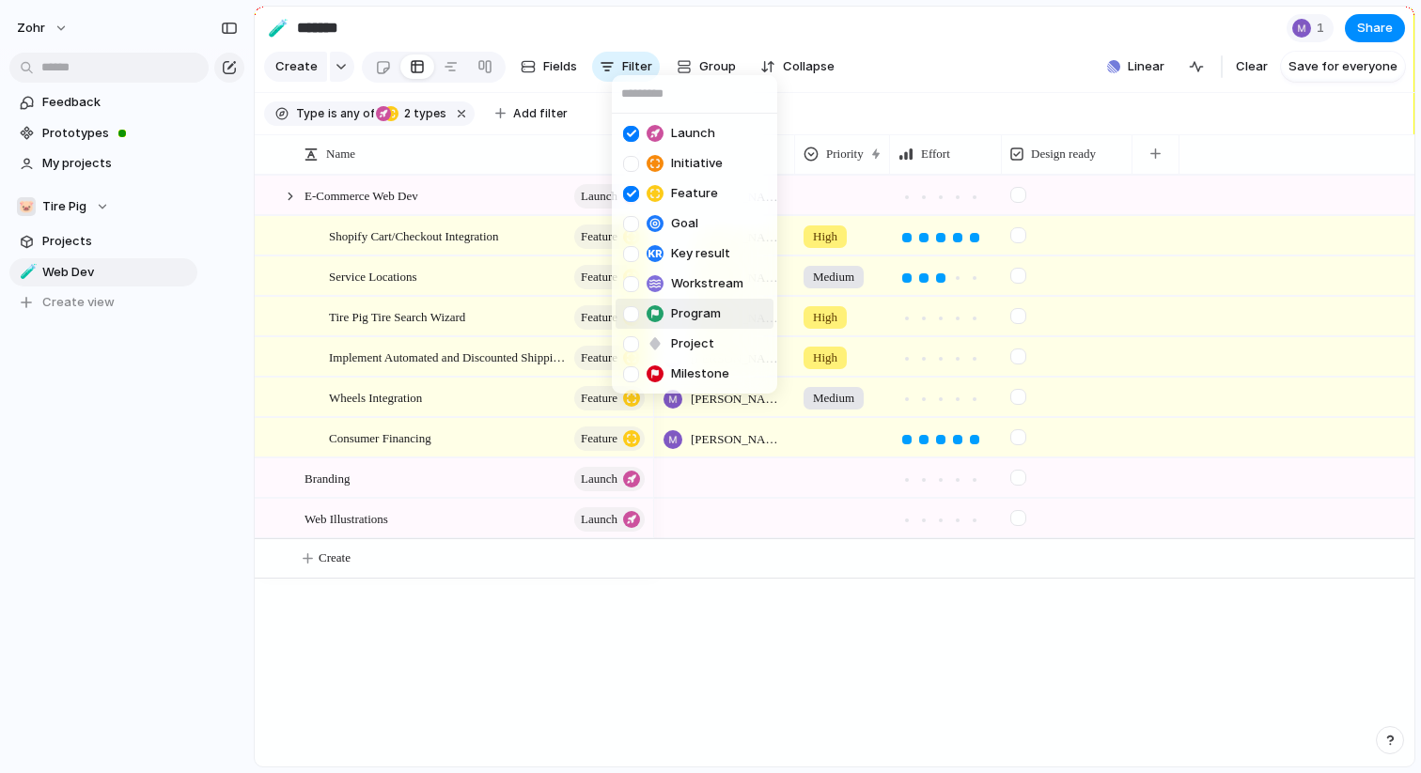
click at [628, 314] on div at bounding box center [631, 314] width 16 height 16
click at [628, 316] on div at bounding box center [631, 314] width 16 height 16
click at [633, 283] on div at bounding box center [631, 284] width 16 height 16
click at [633, 253] on div at bounding box center [631, 254] width 16 height 16
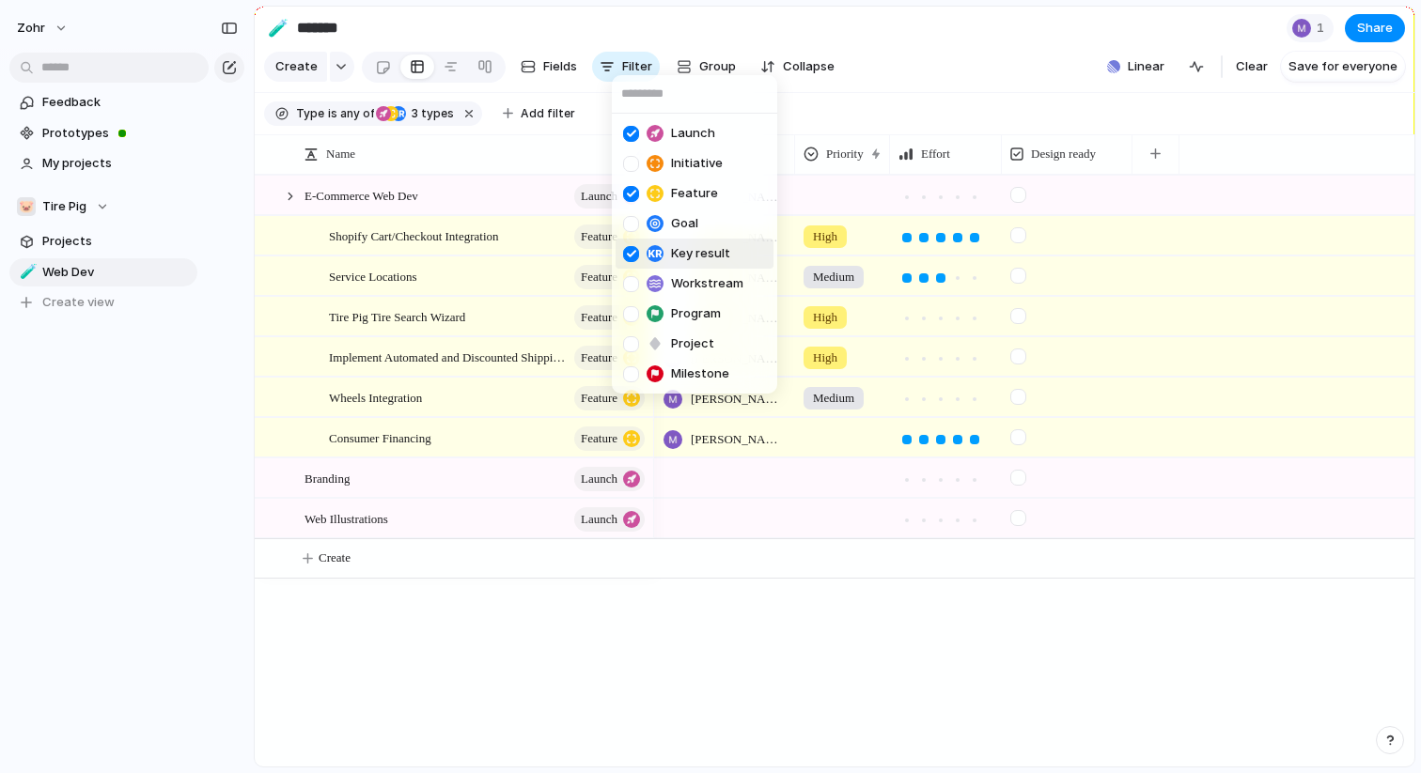
click at [633, 253] on div at bounding box center [631, 254] width 16 height 16
click at [633, 224] on div at bounding box center [631, 224] width 16 height 16
click at [630, 160] on div at bounding box center [631, 164] width 16 height 16
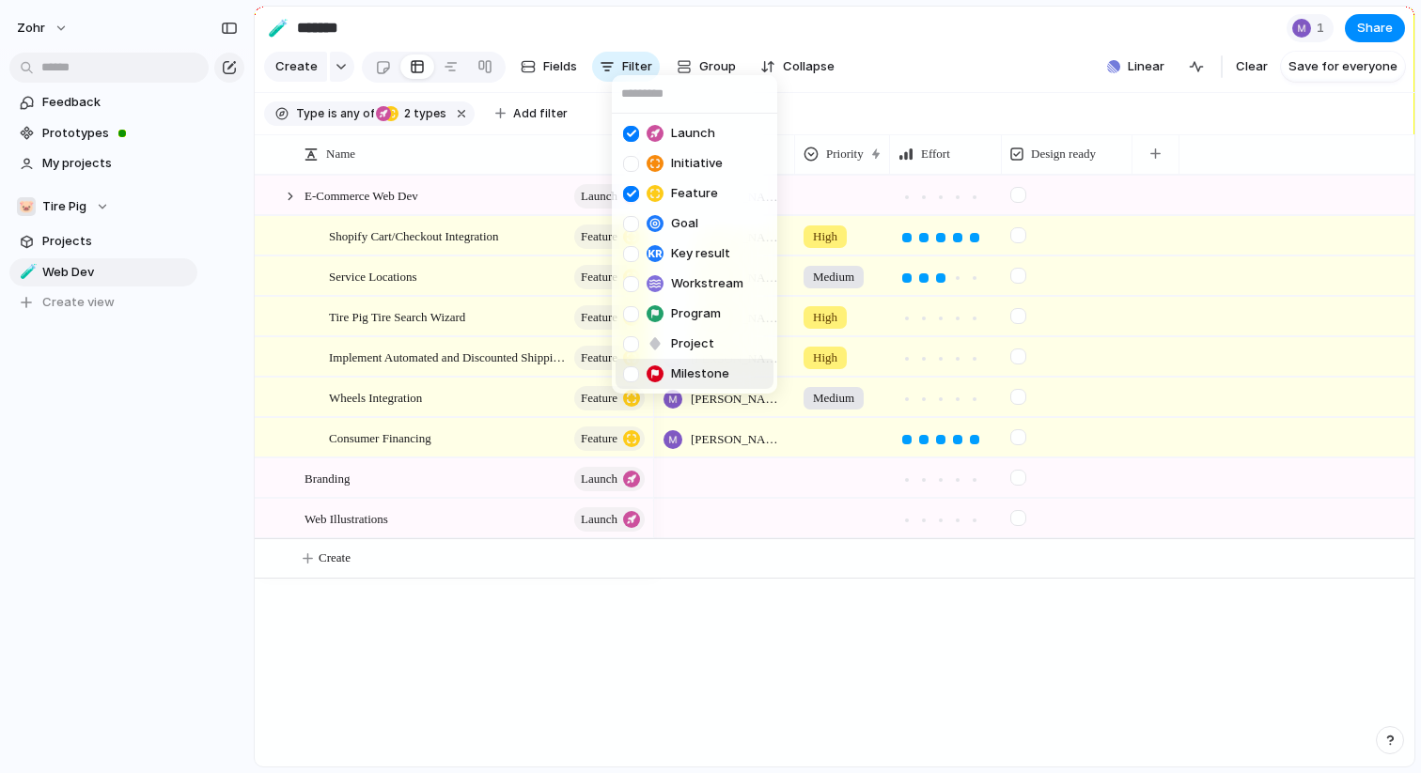
click at [631, 373] on div at bounding box center [631, 375] width 16 height 16
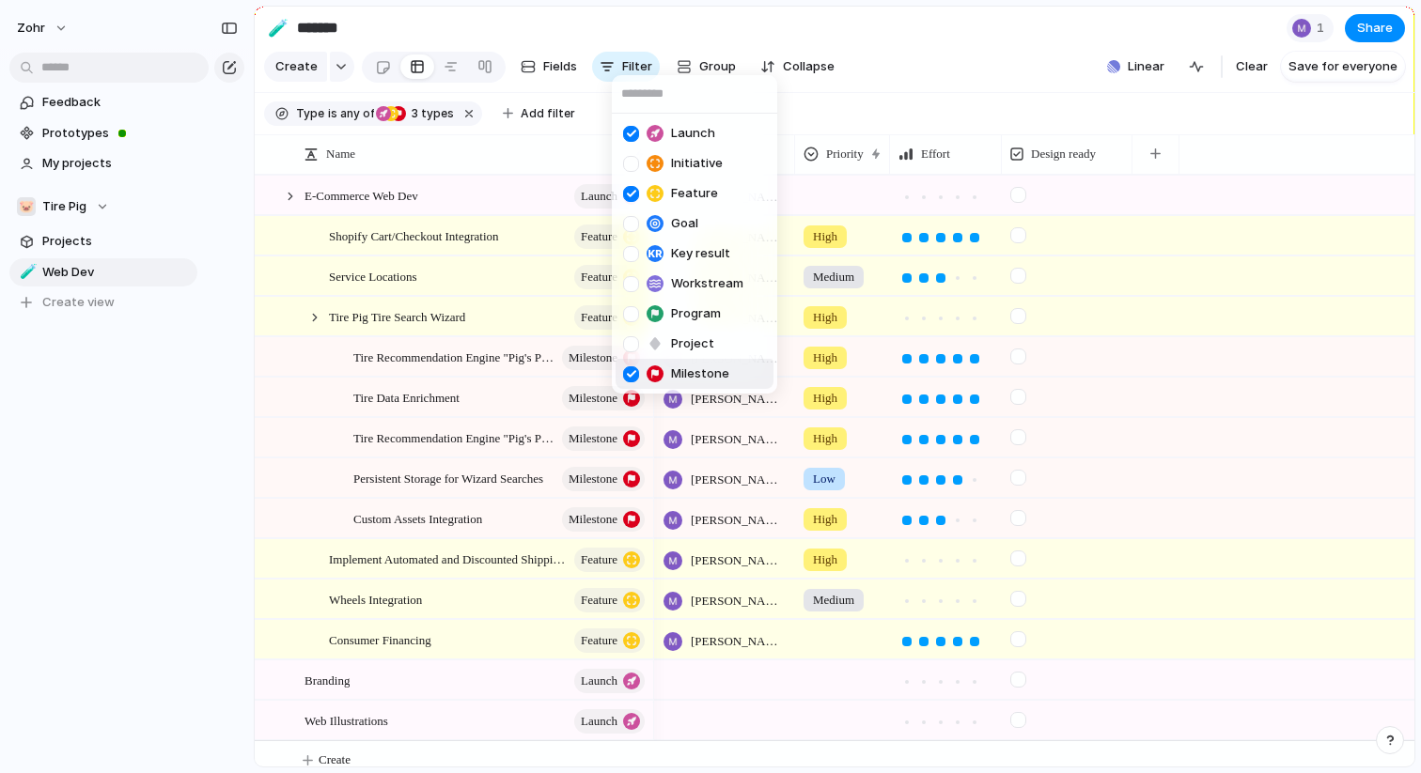
click at [178, 535] on div "Launch Initiative Feature Goal Key result Workstream Program Project Milestone" at bounding box center [710, 386] width 1421 height 773
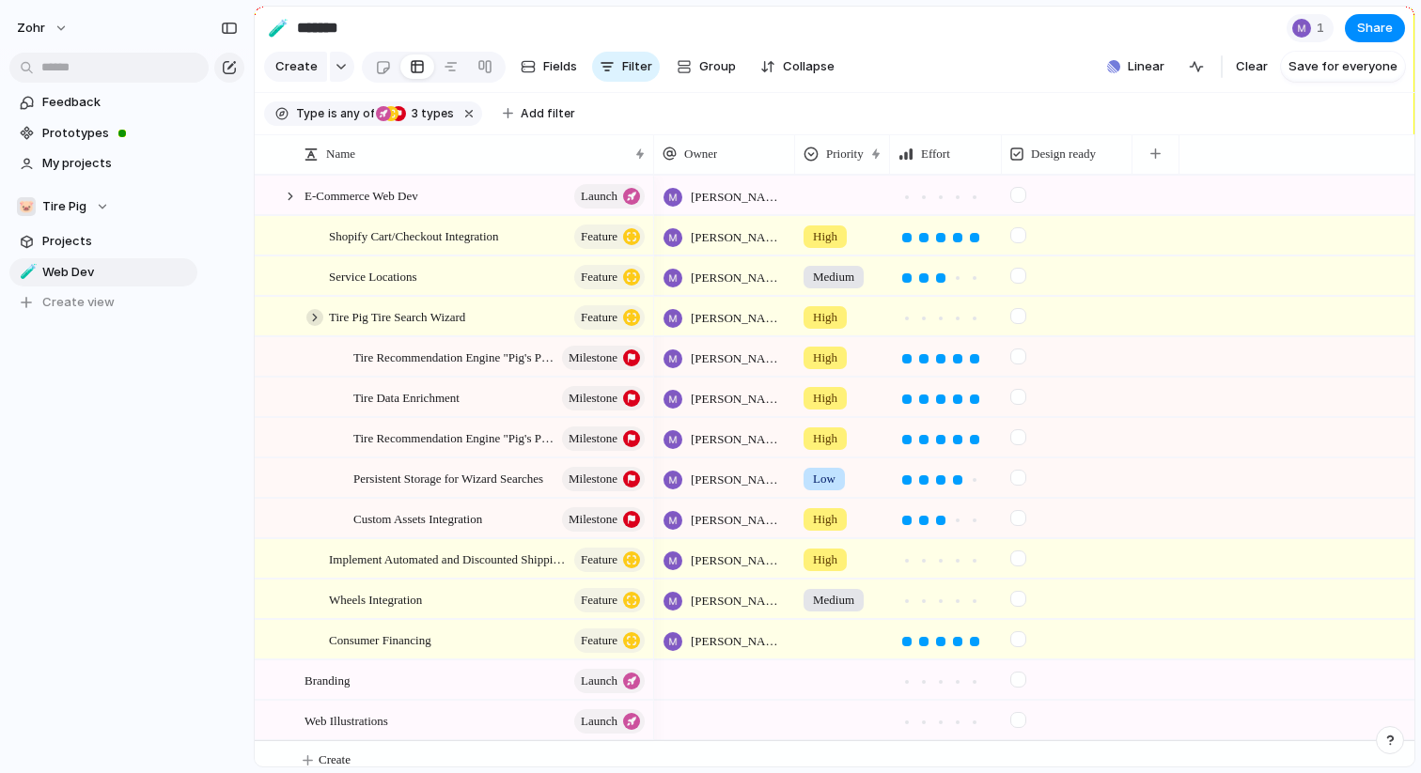
click at [314, 317] on div at bounding box center [314, 317] width 17 height 17
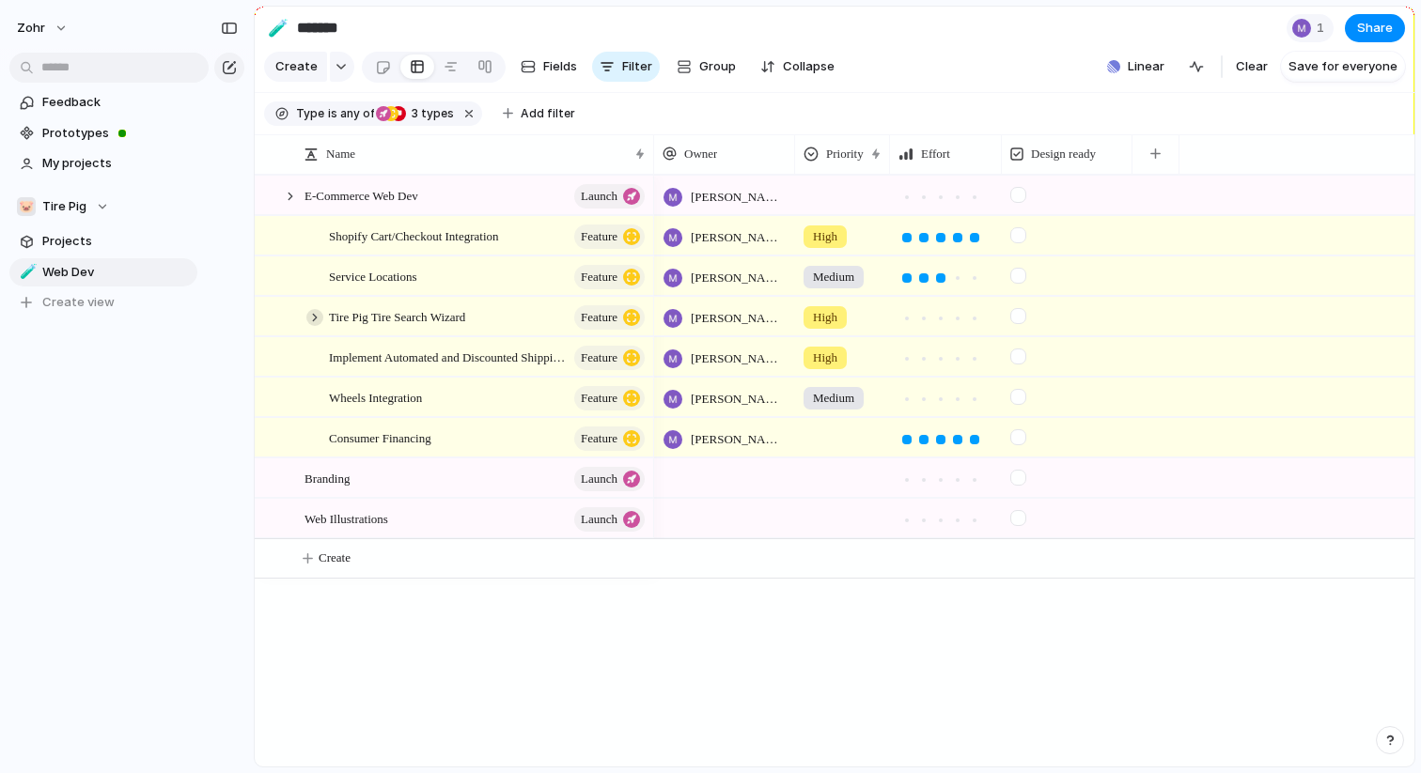
click at [314, 317] on div at bounding box center [314, 317] width 17 height 17
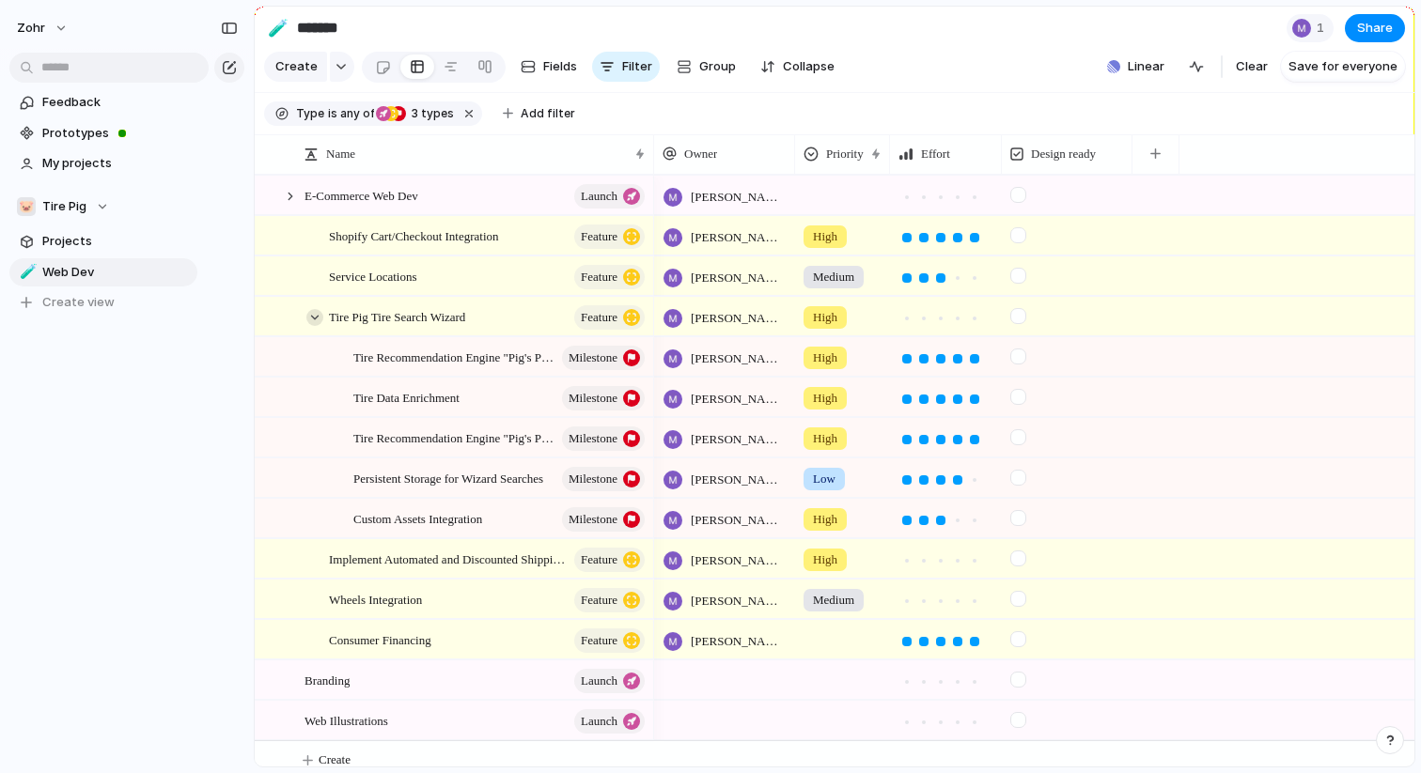
click at [314, 317] on div at bounding box center [314, 317] width 17 height 17
